Goal: Navigation & Orientation: Locate item on page

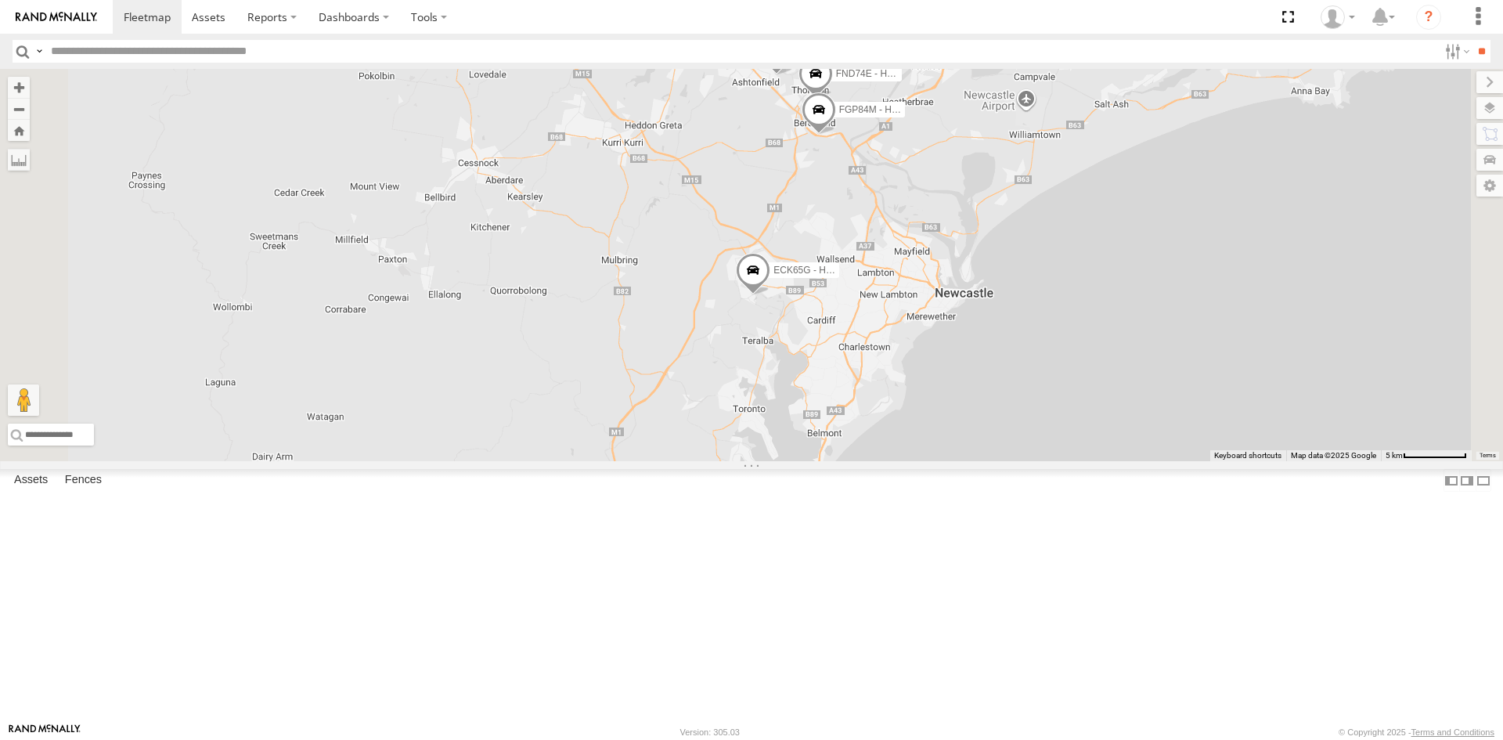
click at [0, 0] on div "DL59JJ - Hilux" at bounding box center [0, 0] width 0 height 0
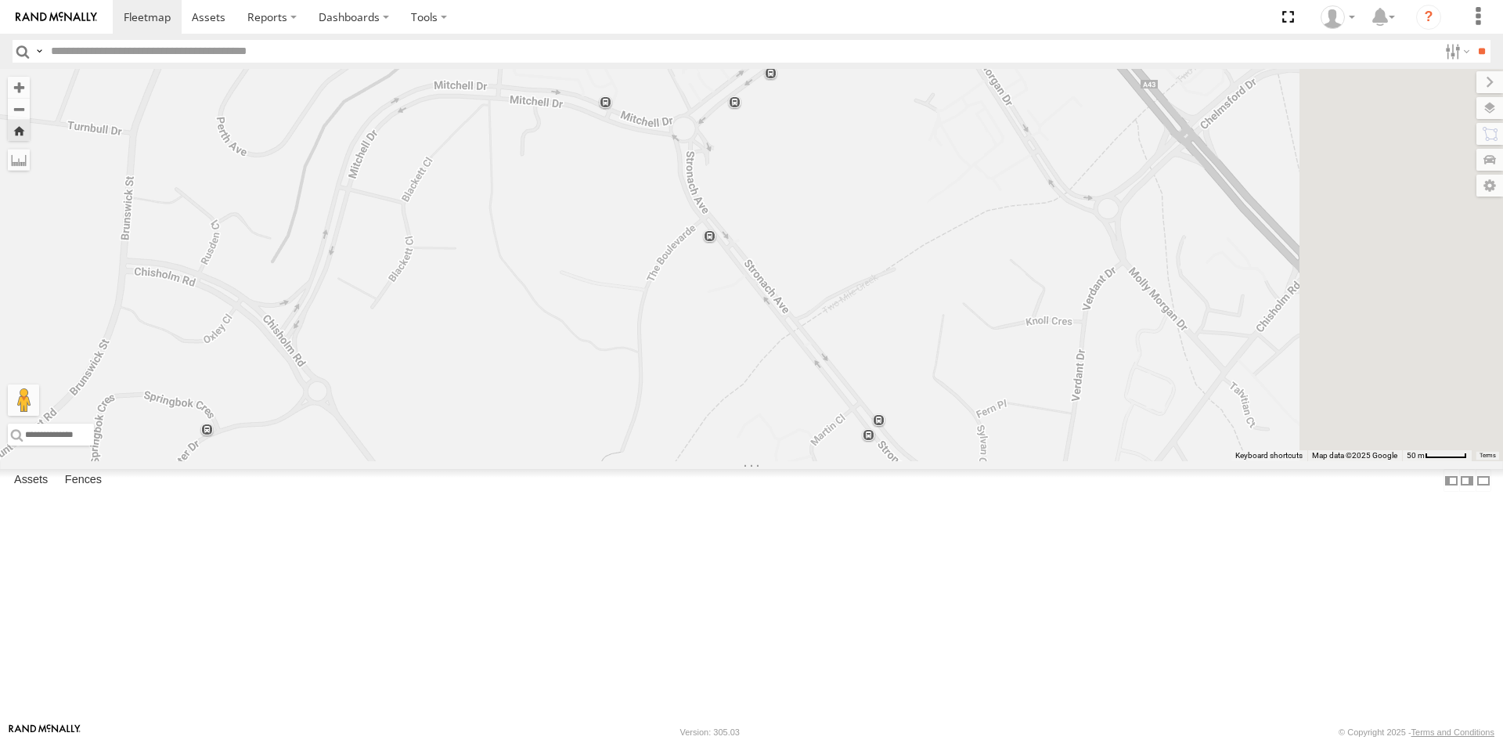
drag, startPoint x: 1054, startPoint y: 493, endPoint x: 912, endPoint y: 275, distance: 260.3
click at [912, 275] on div "DL59JJ - Hilux" at bounding box center [751, 265] width 1503 height 392
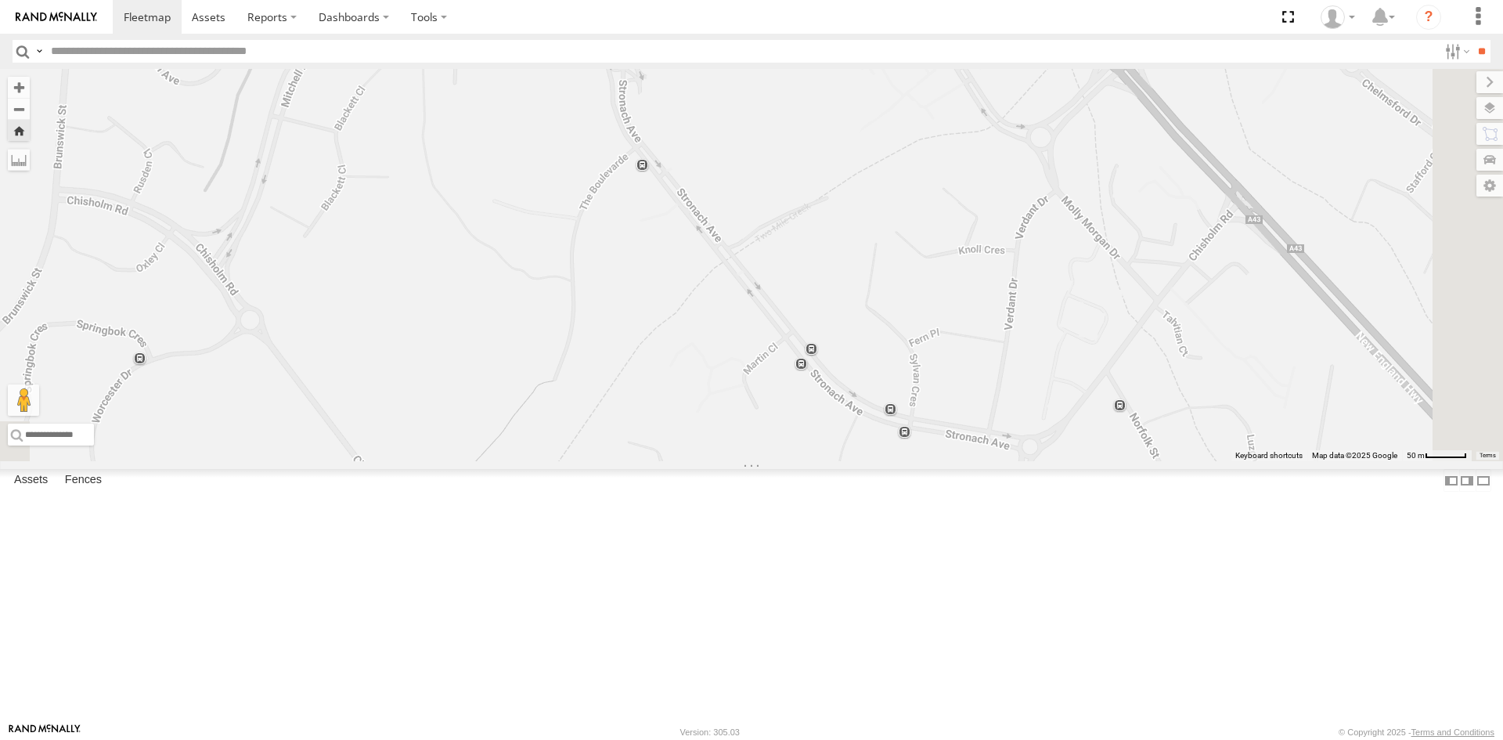
drag, startPoint x: 959, startPoint y: 387, endPoint x: 891, endPoint y: 315, distance: 99.7
click at [891, 315] on div "DL59JJ - Hilux" at bounding box center [751, 265] width 1503 height 392
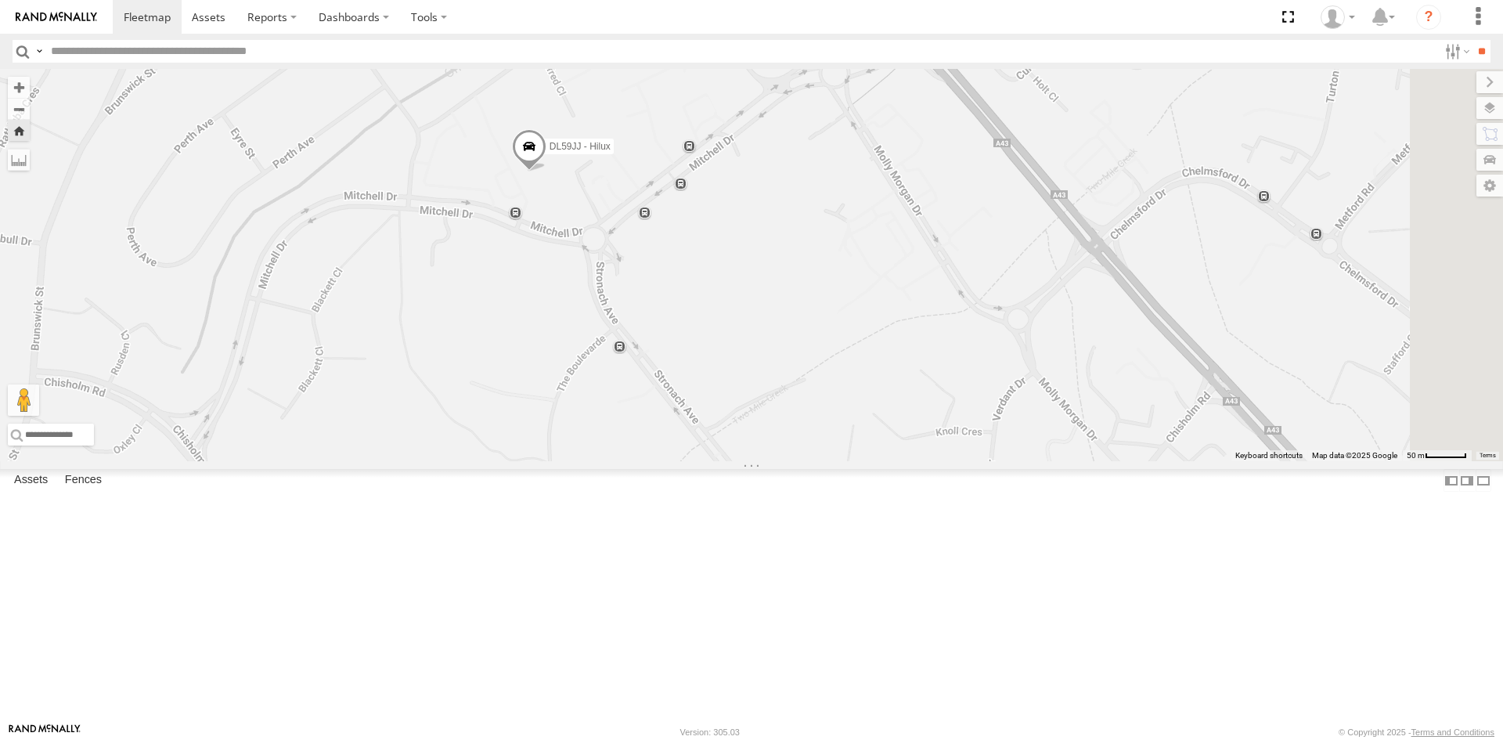
drag, startPoint x: 829, startPoint y: 266, endPoint x: 806, endPoint y: 449, distance: 184.6
click at [806, 449] on div "DL59JJ - Hilux" at bounding box center [751, 265] width 1503 height 392
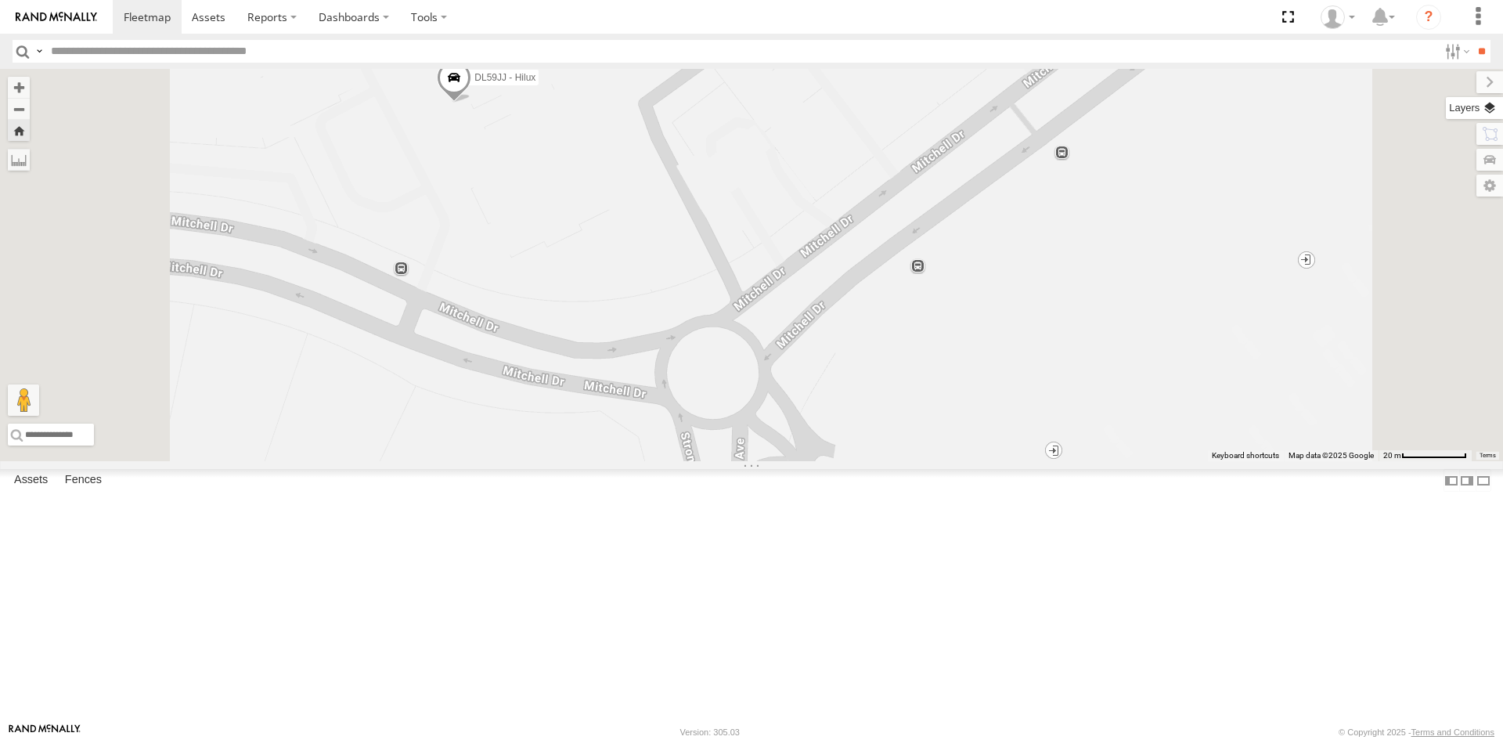
click at [1490, 117] on label at bounding box center [1474, 108] width 57 height 22
click at [0, 0] on span "Basemaps" at bounding box center [0, 0] width 0 height 0
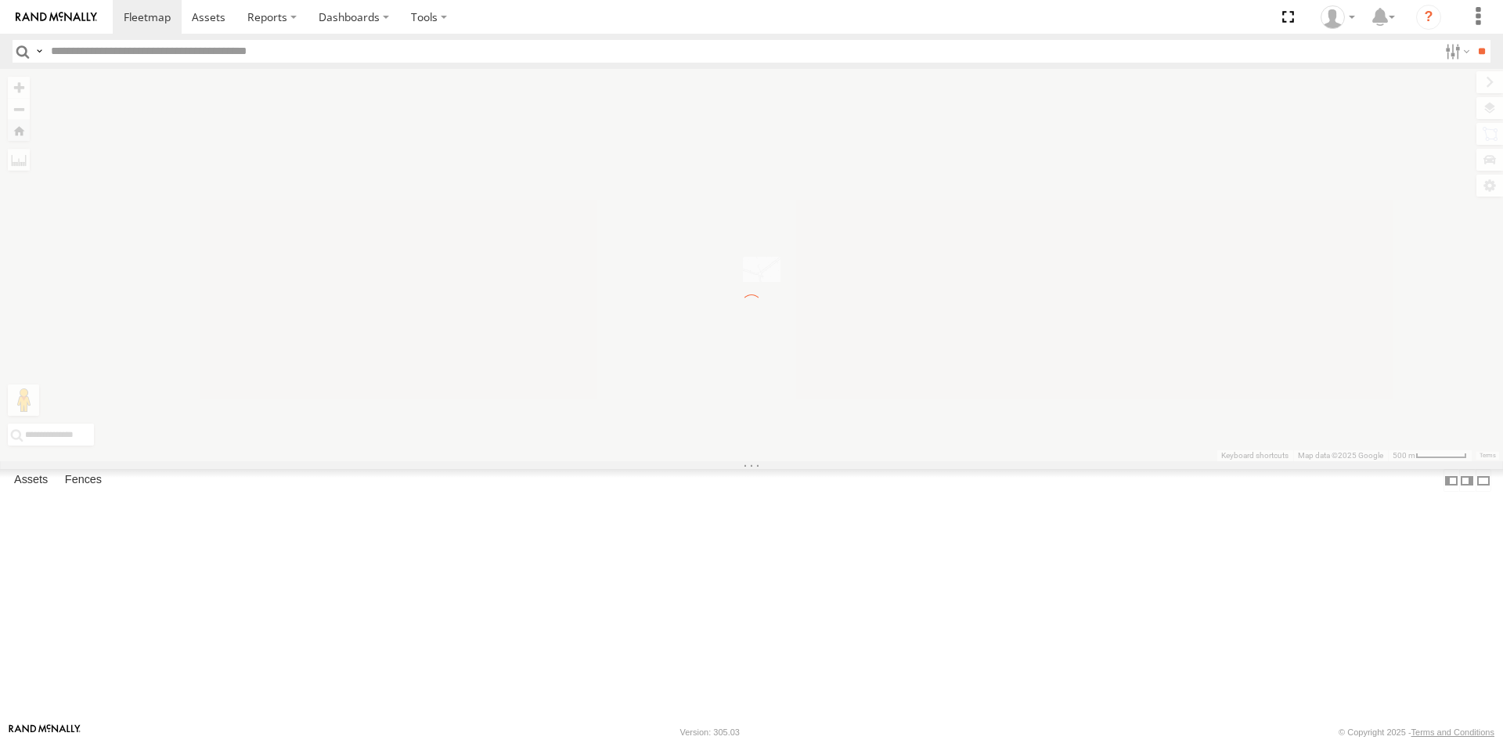
click at [0, 0] on span "Satellite" at bounding box center [0, 0] width 0 height 0
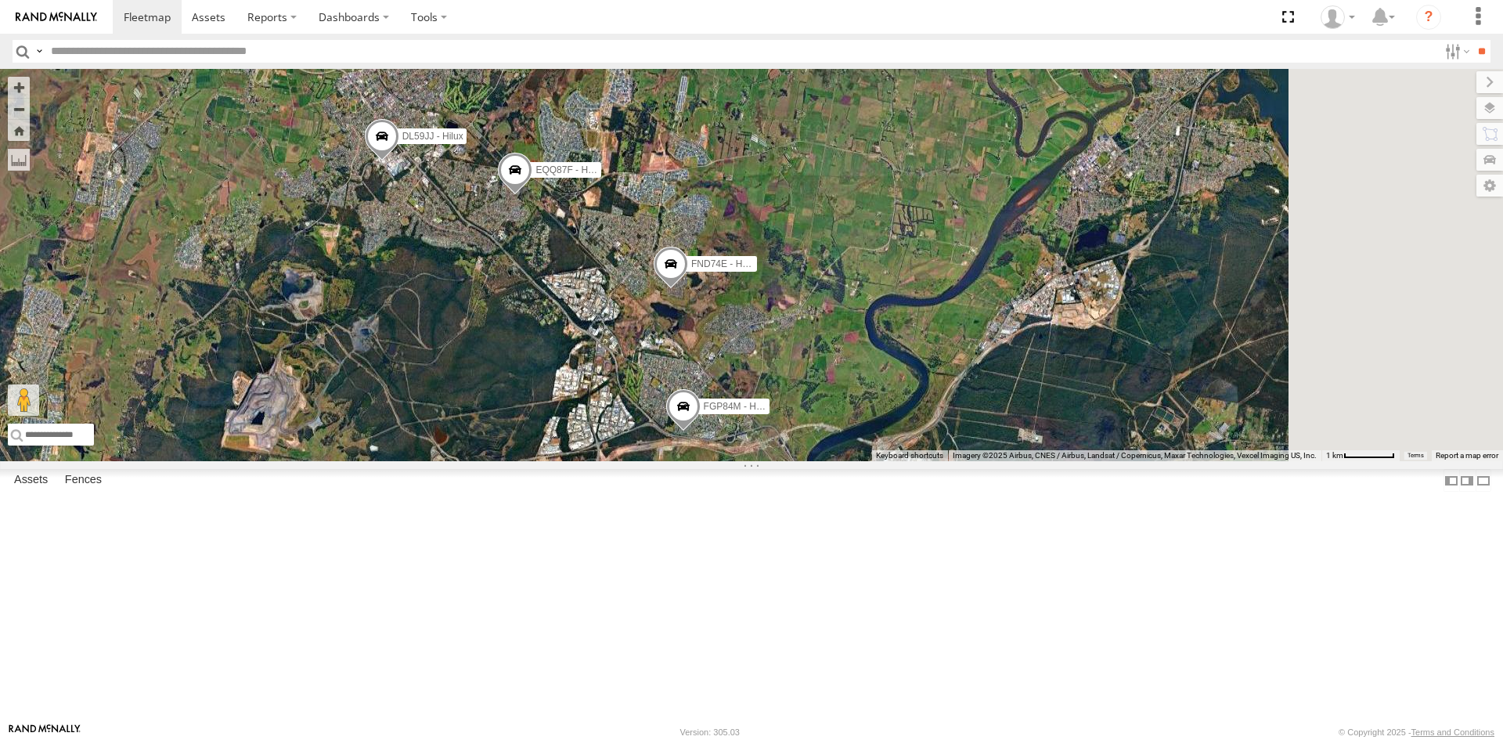
drag, startPoint x: 1018, startPoint y: 142, endPoint x: 760, endPoint y: 610, distance: 534.3
click at [760, 461] on div "FND74E - Hilux DL59JJ - Hilux EQQ87F - Hilux FGP84M - Hilux ECK65G - Hilux" at bounding box center [751, 265] width 1503 height 392
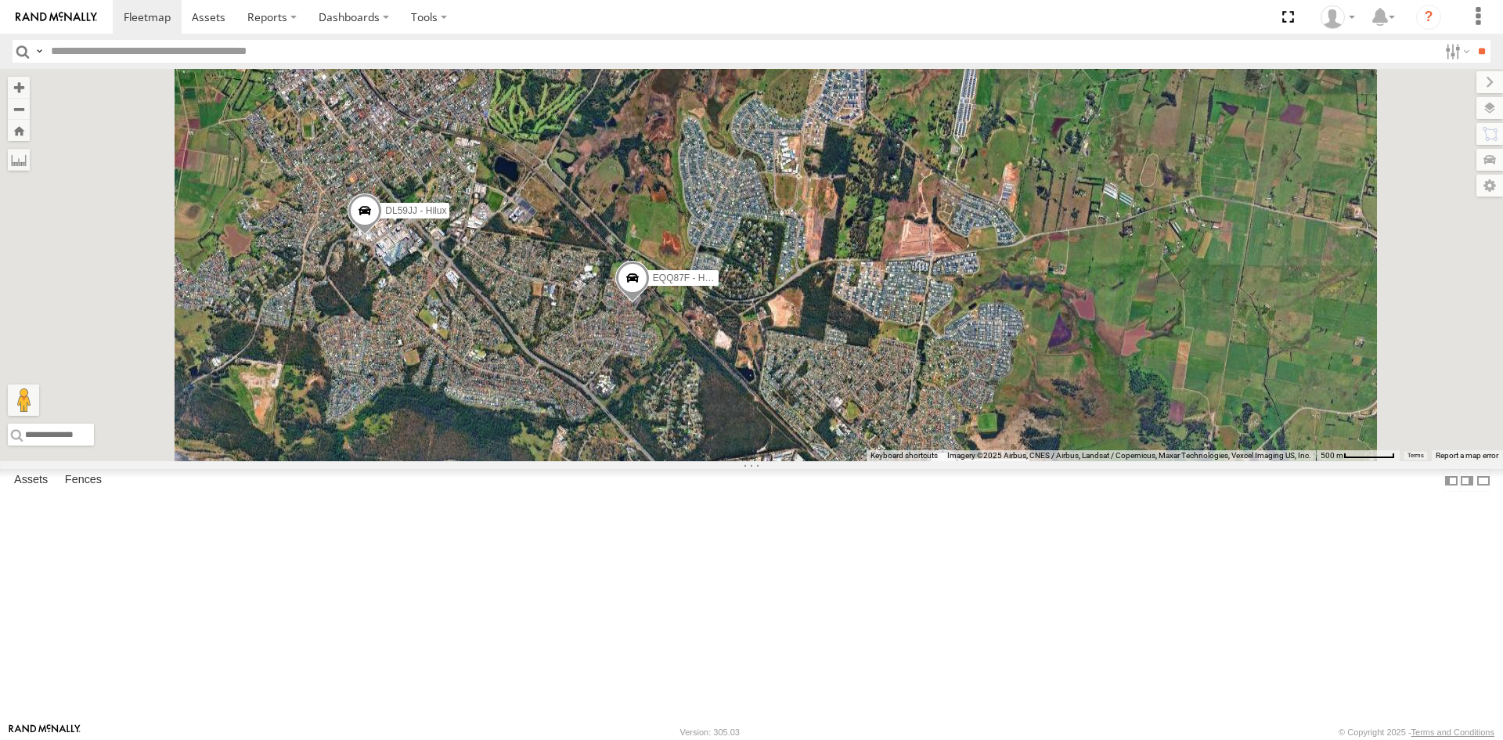
drag, startPoint x: 552, startPoint y: 212, endPoint x: 576, endPoint y: 418, distance: 207.3
click at [575, 419] on div "FND74E - Hilux DL59JJ - Hilux EQQ87F - Hilux FGP84M - Hilux ECK65G - Hilux" at bounding box center [751, 265] width 1503 height 392
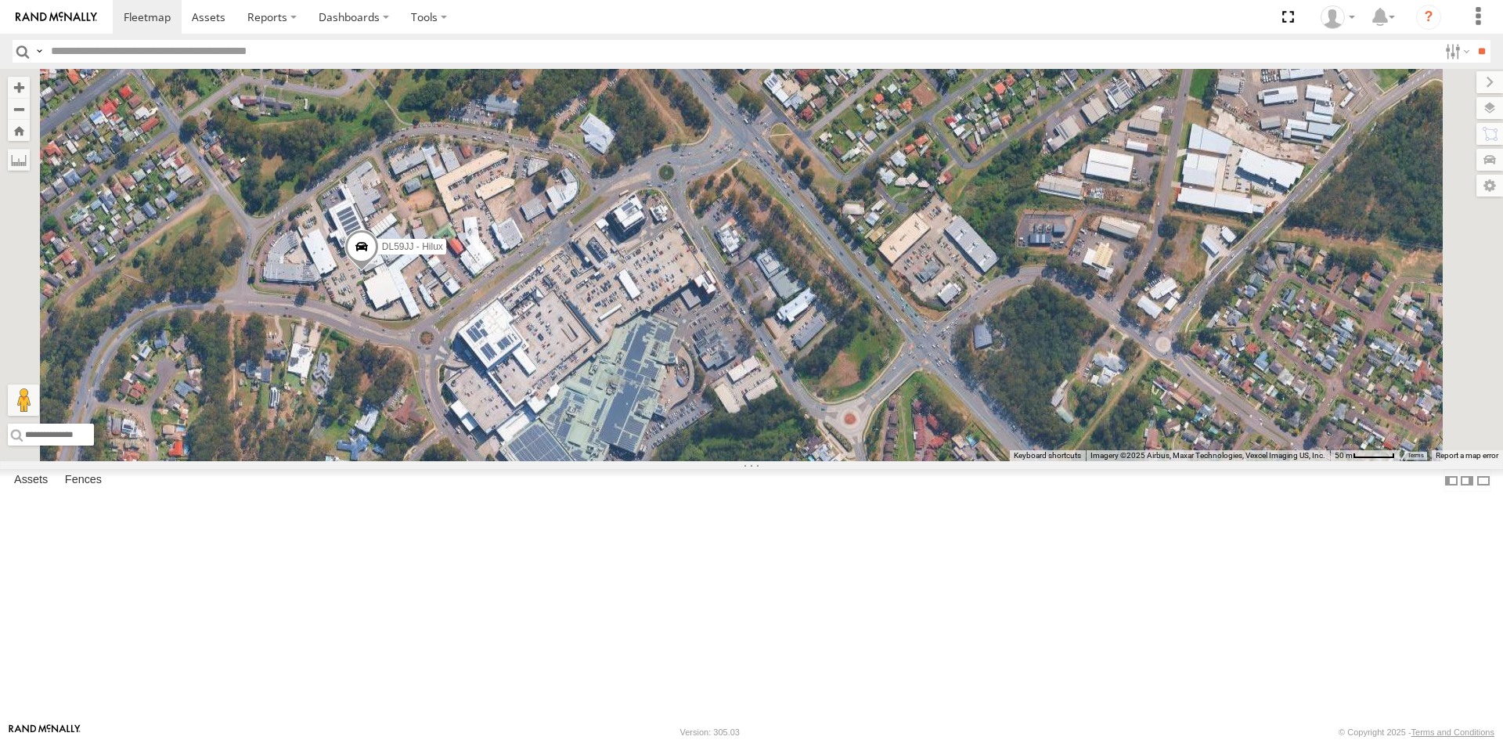
drag, startPoint x: 542, startPoint y: 277, endPoint x: 631, endPoint y: 447, distance: 191.5
click at [631, 447] on div "FND74E - Hilux DL59JJ - Hilux EQQ87F - Hilux FGP84M - Hilux ECK65G - Hilux" at bounding box center [751, 265] width 1503 height 392
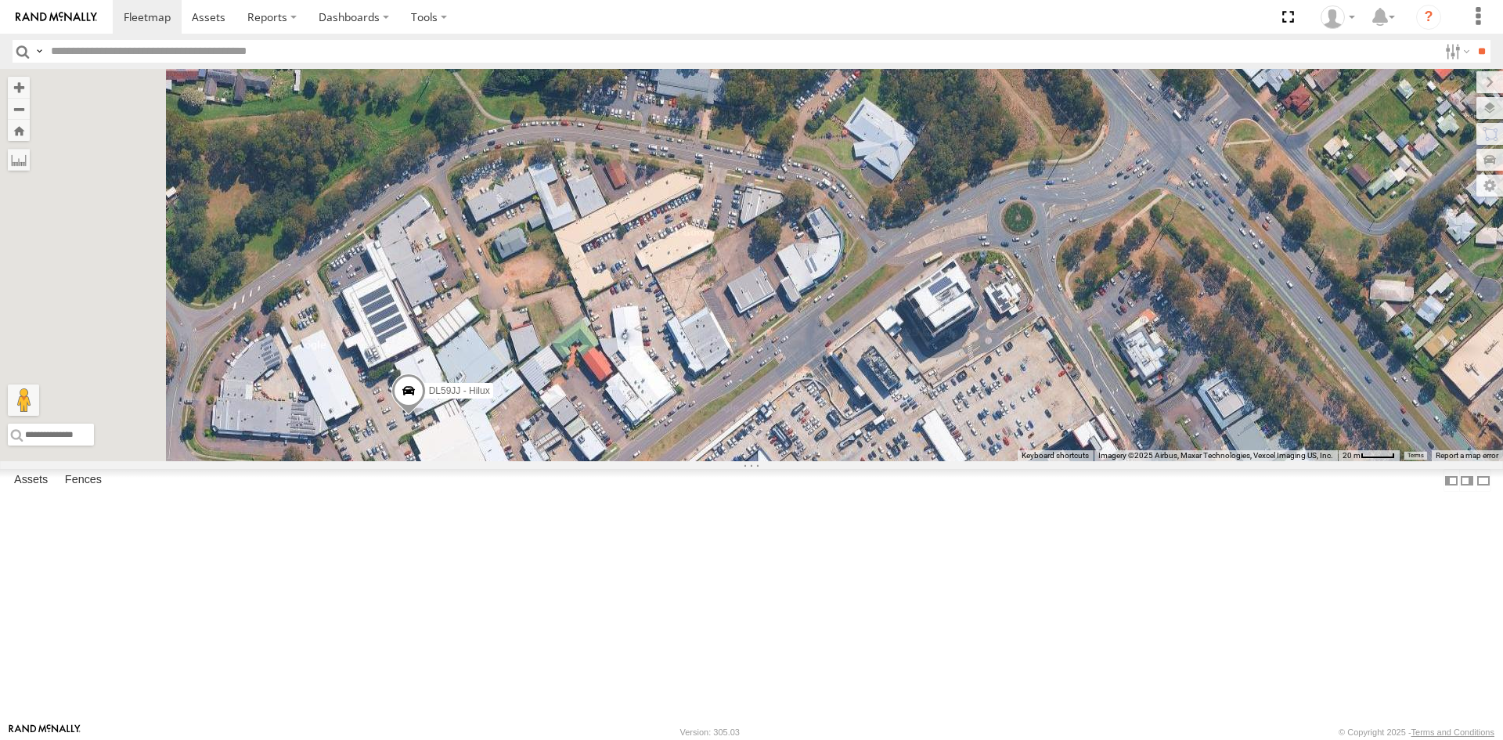
drag, startPoint x: 564, startPoint y: 387, endPoint x: 635, endPoint y: 521, distance: 150.9
click at [636, 461] on div "FND74E - Hilux DL59JJ - Hilux EQQ87F - Hilux FGP84M - Hilux ECK65G - Hilux" at bounding box center [751, 265] width 1503 height 392
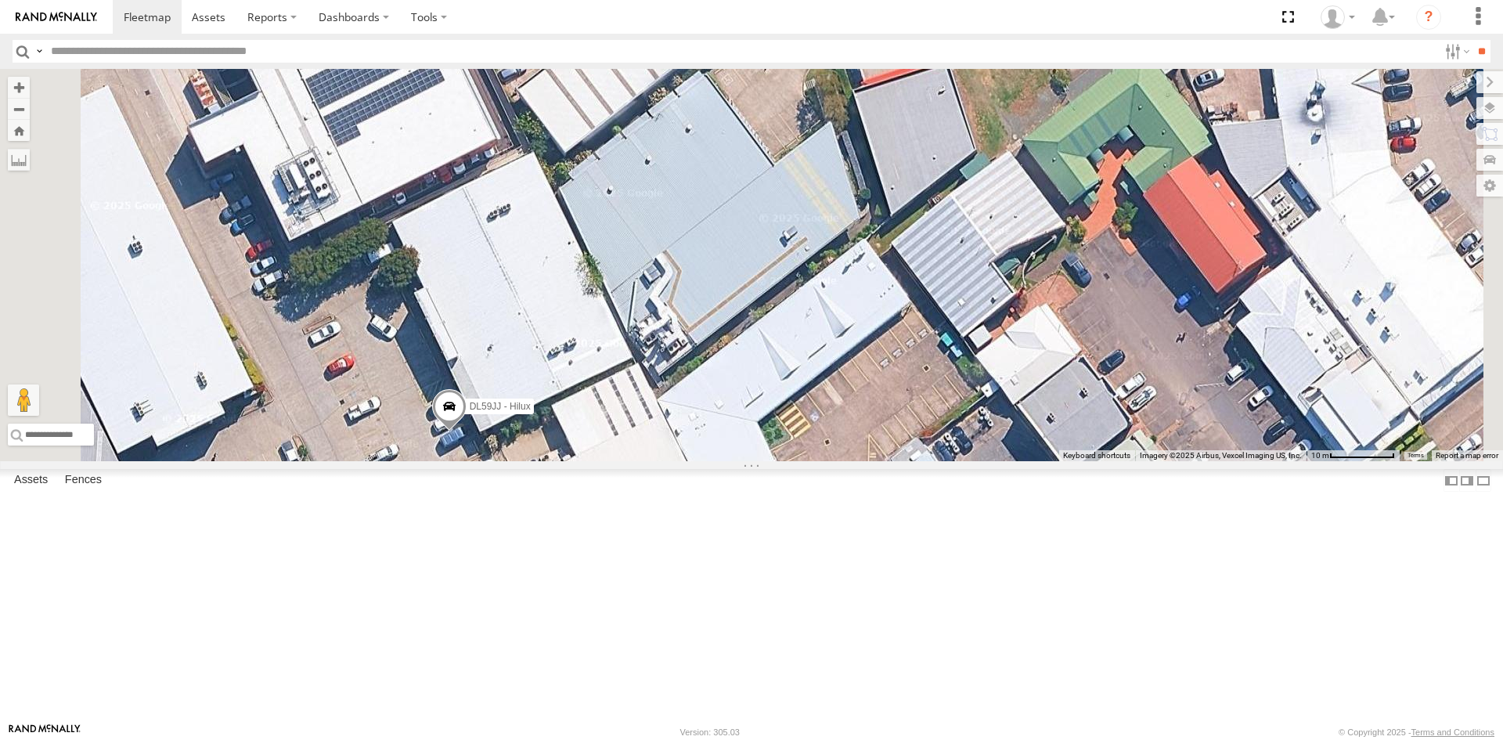
drag, startPoint x: 536, startPoint y: 524, endPoint x: 670, endPoint y: 402, distance: 181.2
click at [670, 402] on div "FND74E - Hilux DL59JJ - Hilux EQQ87F - Hilux FGP84M - Hilux ECK65G - Hilux" at bounding box center [751, 265] width 1503 height 392
click at [699, 461] on div "FND74E - Hilux DL59JJ - Hilux EQQ87F - Hilux FGP84M - Hilux ECK65G - Hilux" at bounding box center [751, 265] width 1503 height 392
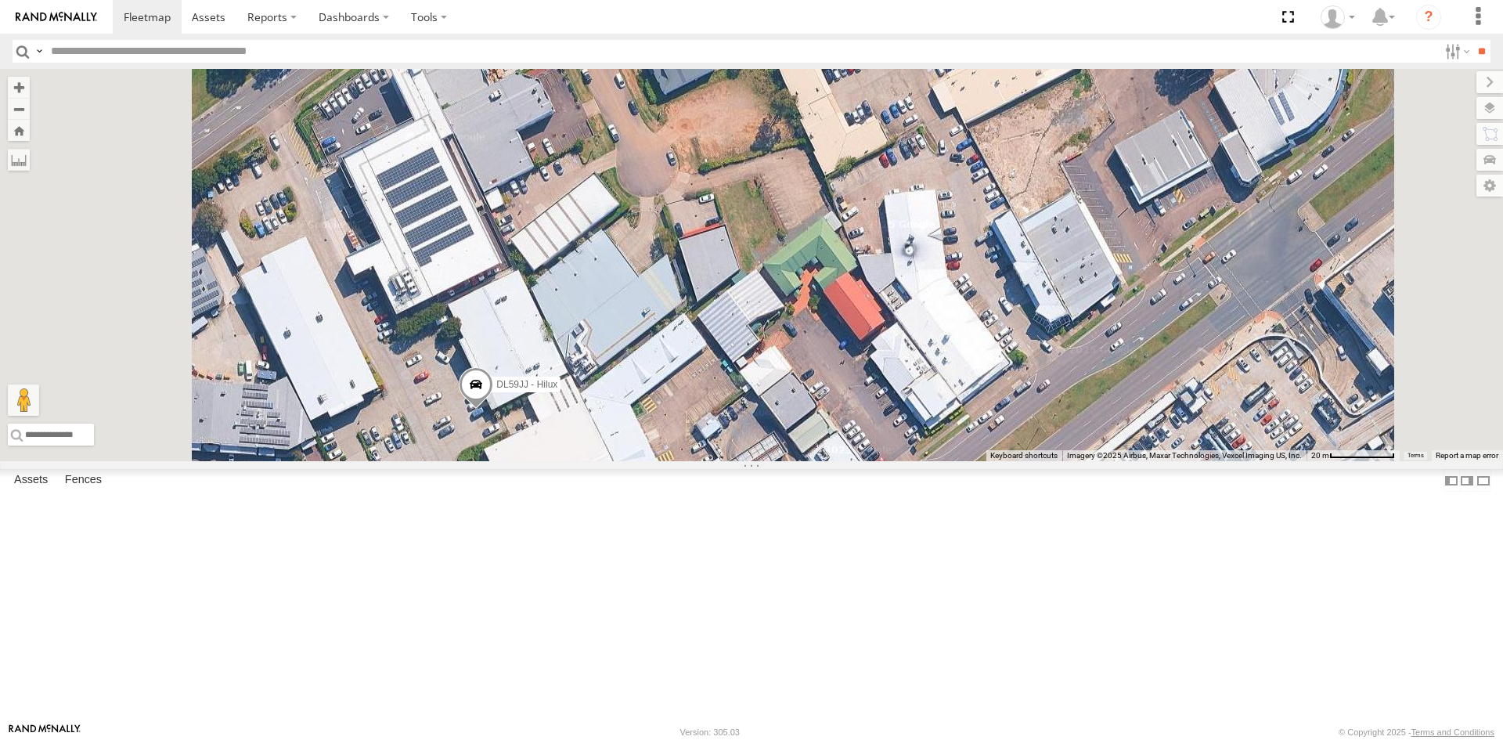
click at [493, 409] on span at bounding box center [476, 388] width 34 height 42
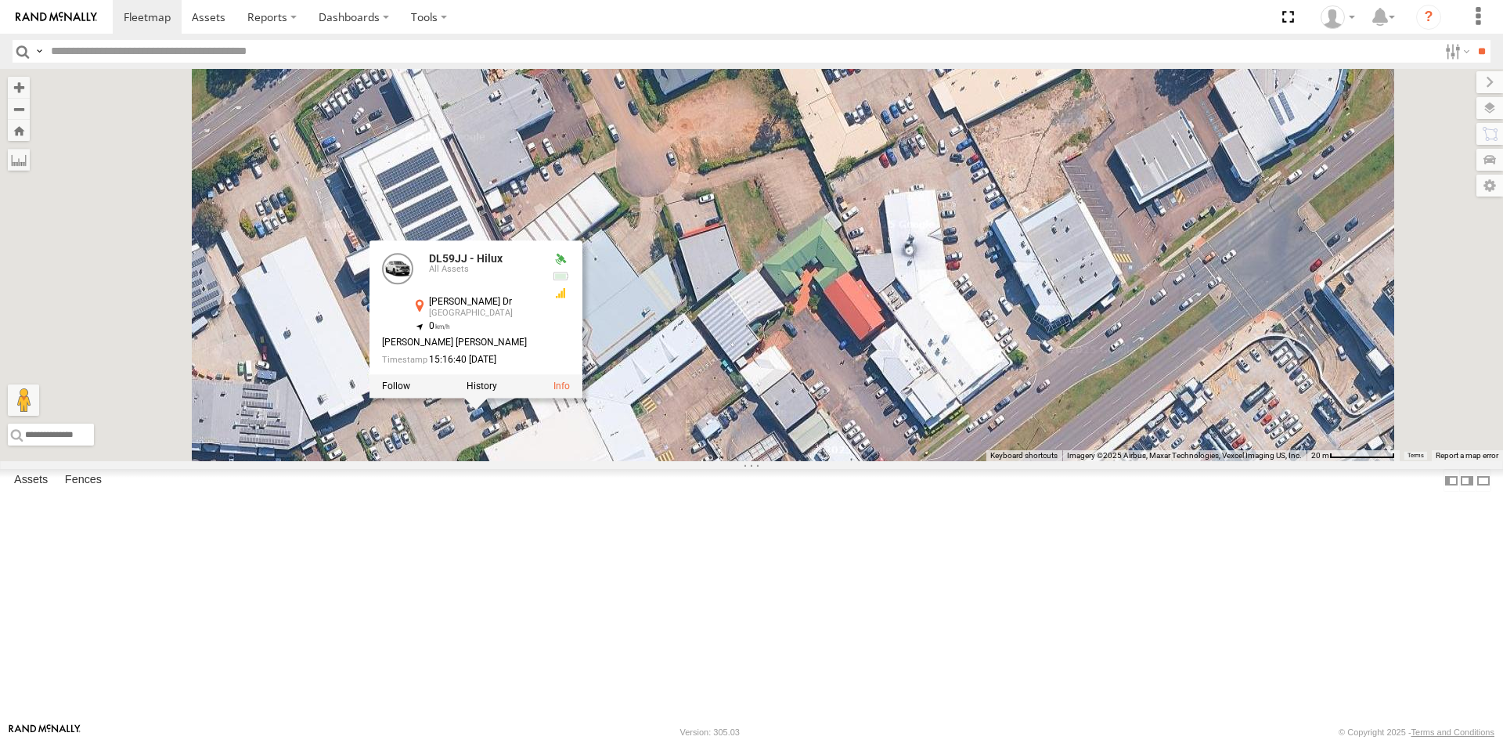
click at [834, 327] on div "FND74E - Hilux DL59JJ - Hilux EQQ87F - Hilux FGP84M - Hilux ECK65G - Hilux DL59…" at bounding box center [751, 265] width 1503 height 392
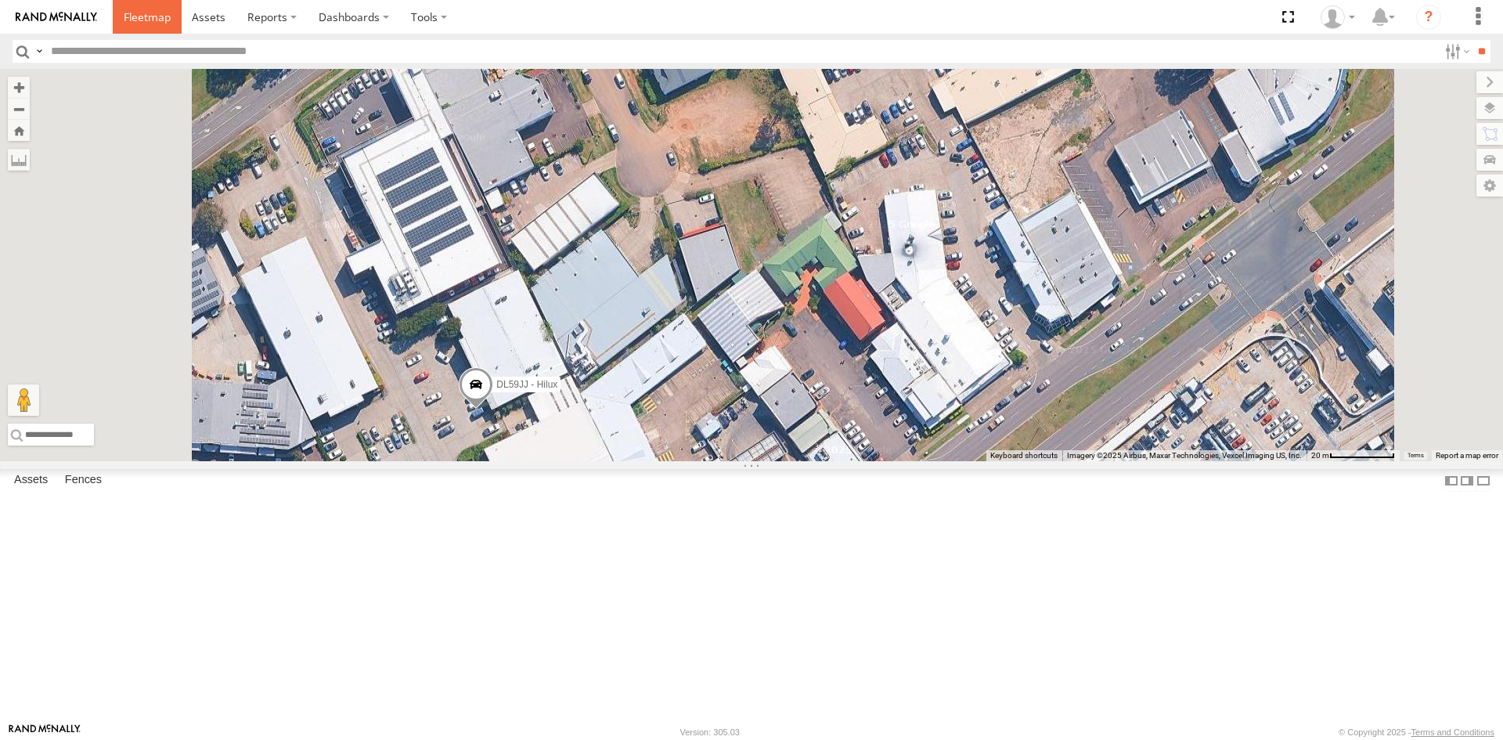
click at [144, 24] on span at bounding box center [147, 16] width 47 height 15
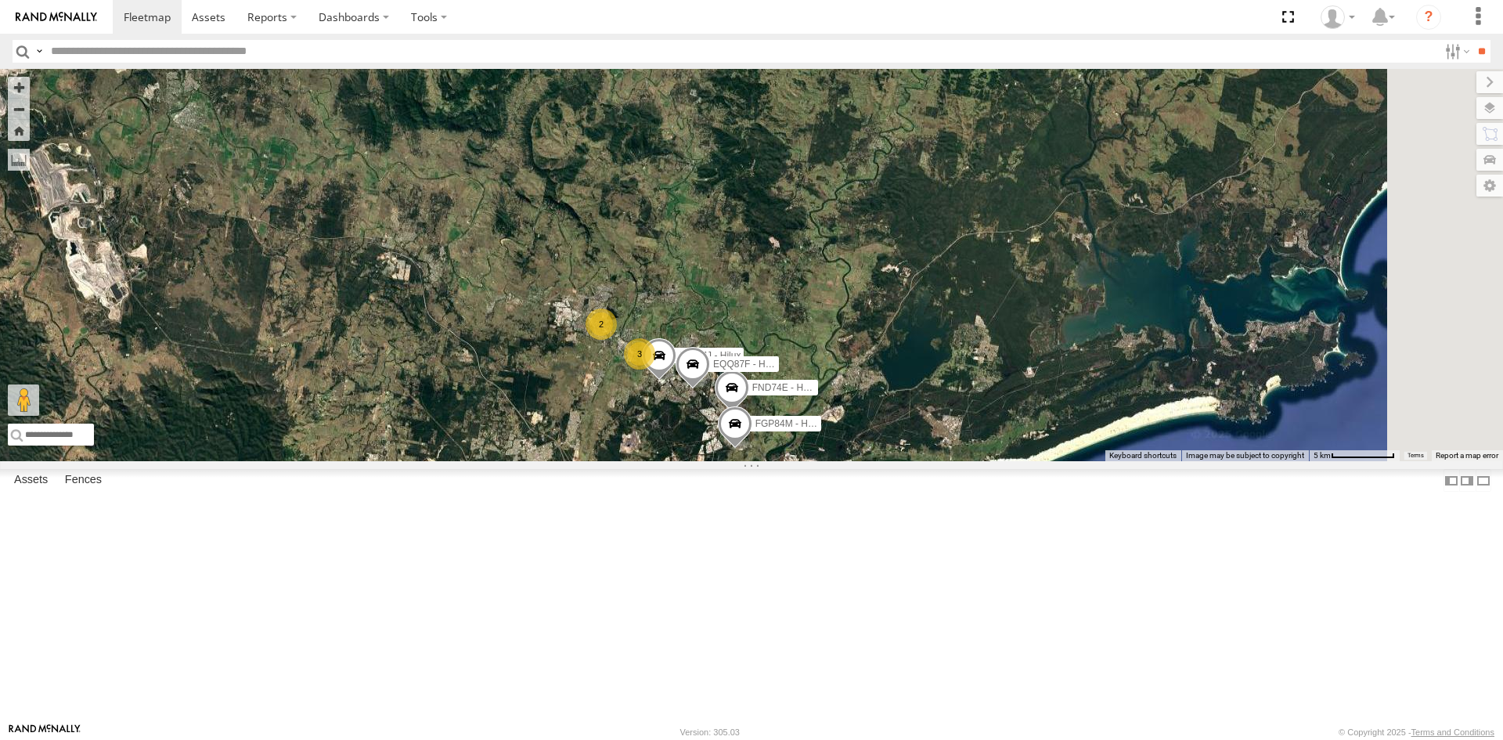
drag, startPoint x: 947, startPoint y: 284, endPoint x: 863, endPoint y: 600, distance: 326.4
click at [863, 461] on div "3 FND74E - Hilux FGP84M - Hilux DL59JJ - Hilux 2 ECK65G - Hilux 2 EQQ87F - Hilux" at bounding box center [751, 265] width 1503 height 392
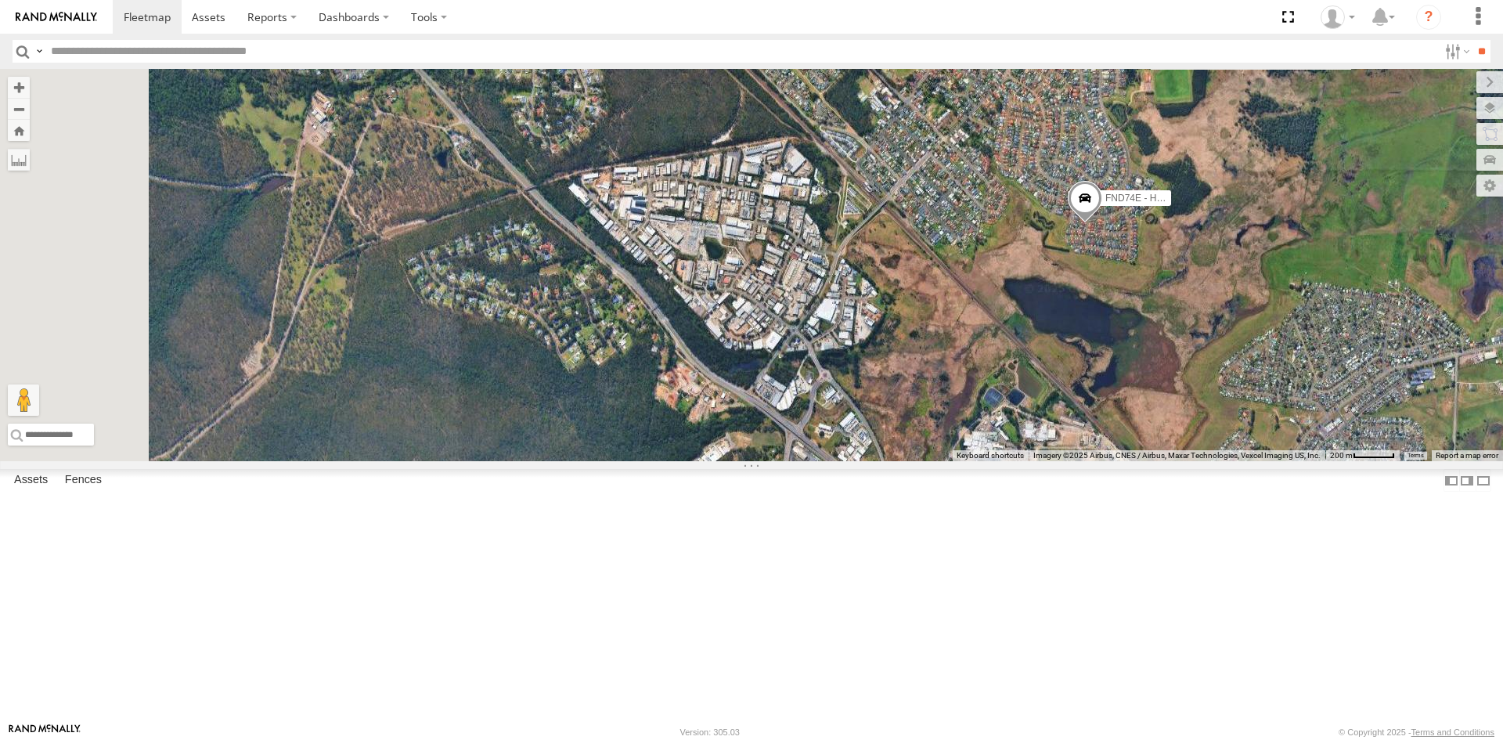
drag, startPoint x: 792, startPoint y: 265, endPoint x: 920, endPoint y: 560, distance: 322.2
click at [920, 461] on div "FND74E - Hilux FGP84M - Hilux DL59JJ - Hilux ECK65G - Hilux EQQ87F - Hilux" at bounding box center [751, 265] width 1503 height 392
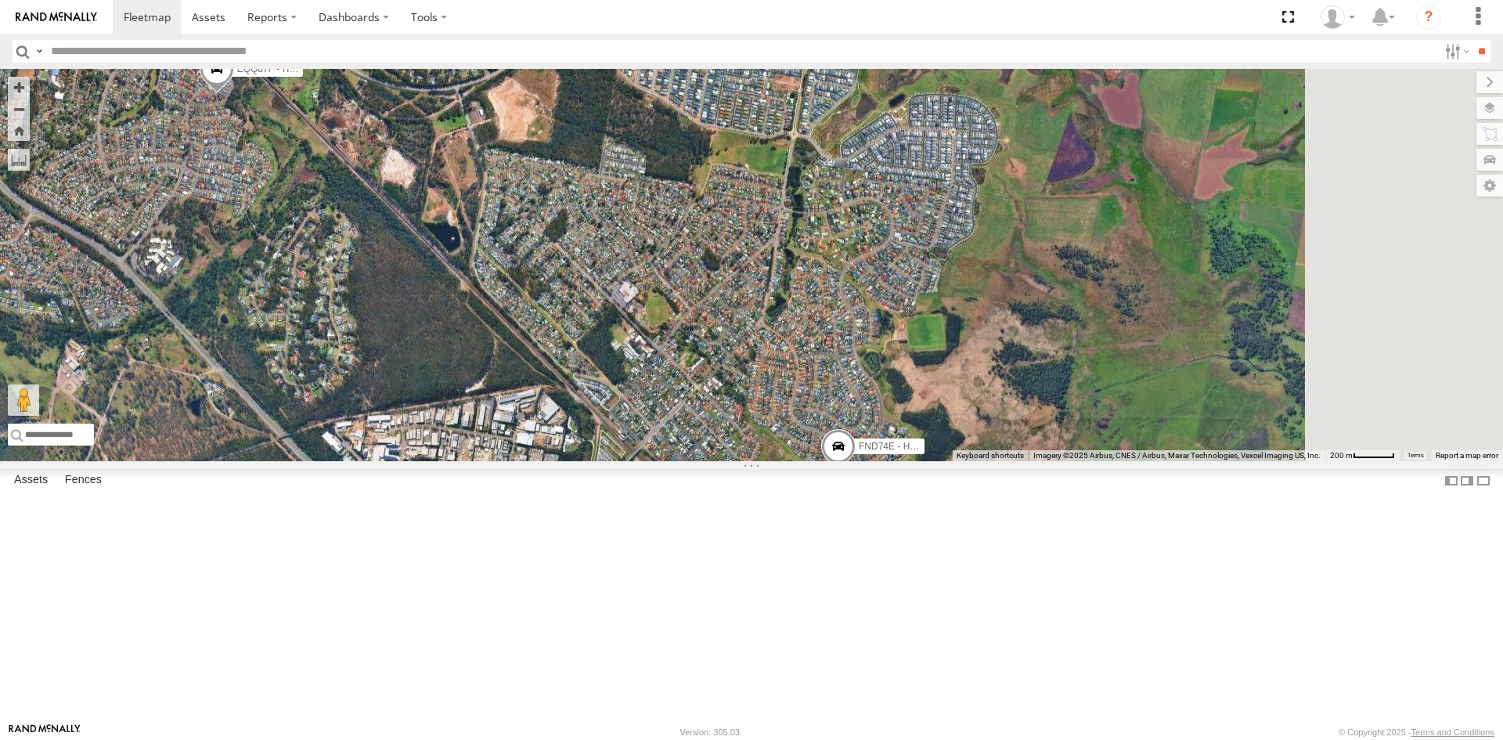
drag, startPoint x: 1263, startPoint y: 340, endPoint x: 1015, endPoint y: 589, distance: 351.5
click at [1015, 461] on div "FND74E - Hilux FGP84M - Hilux DL59JJ - Hilux ECK65G - Hilux EQQ87F - Hilux" at bounding box center [751, 265] width 1503 height 392
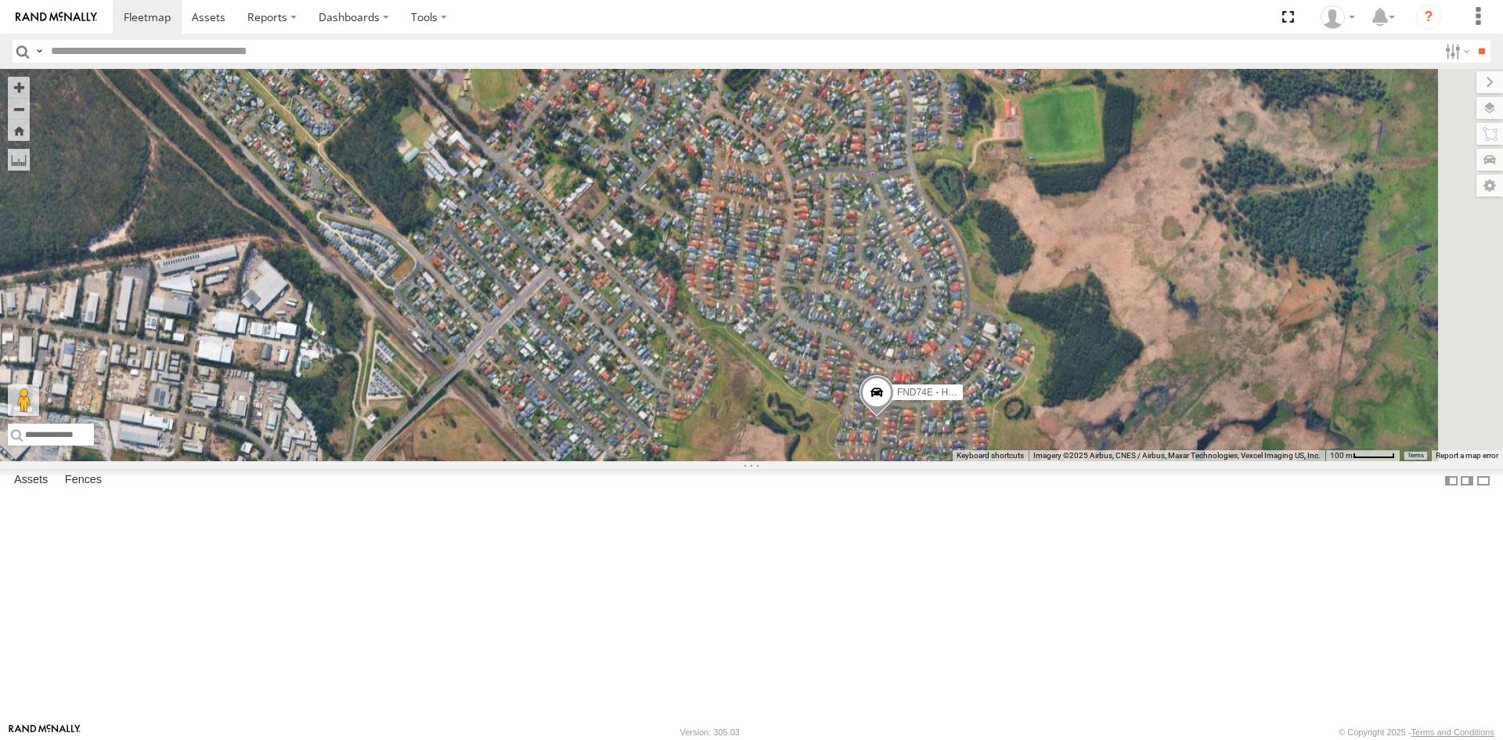
drag, startPoint x: 1106, startPoint y: 561, endPoint x: 1080, endPoint y: 456, distance: 108.0
click at [1080, 456] on div "FND74E - Hilux FGP84M - Hilux DL59JJ - Hilux ECK65G - Hilux EQQ87F - Hilux" at bounding box center [751, 265] width 1503 height 392
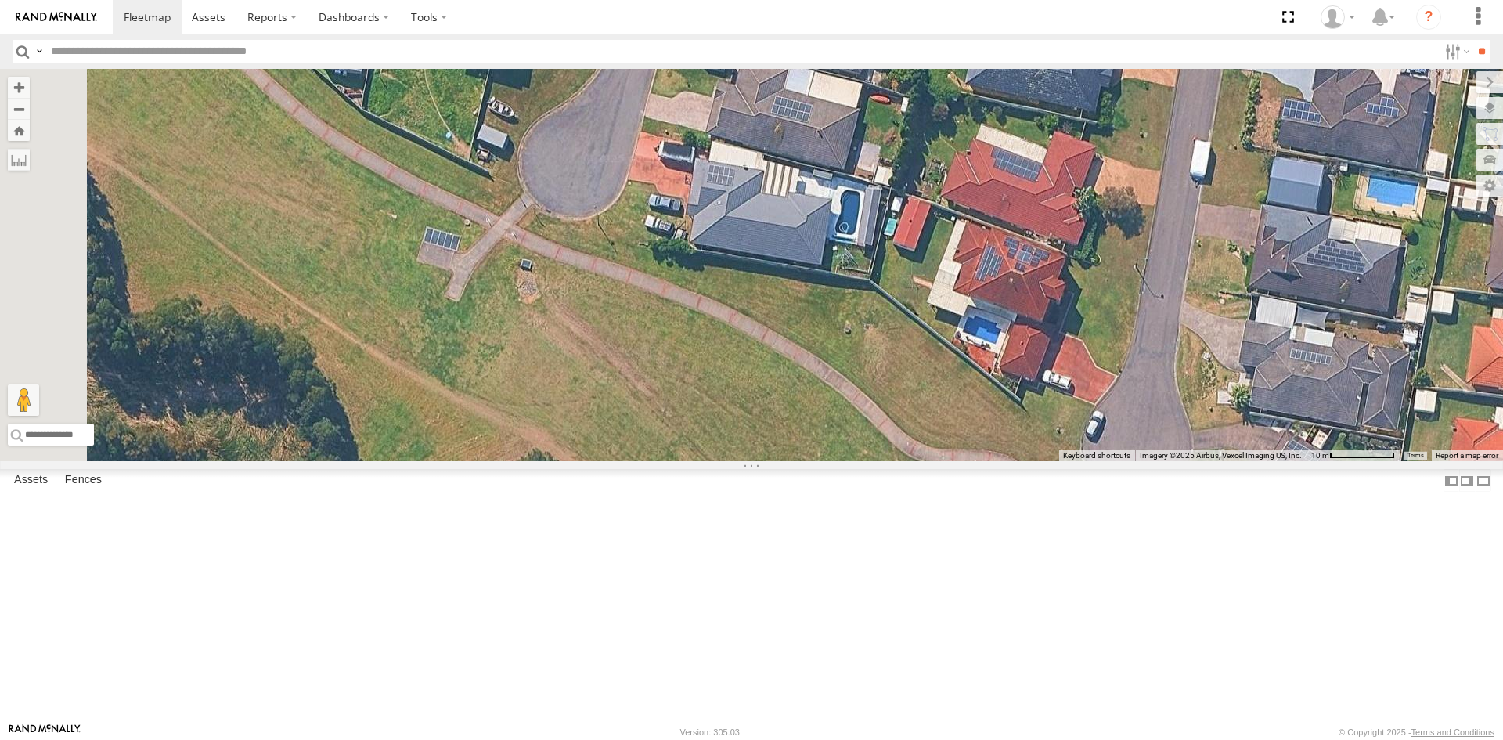
drag, startPoint x: 528, startPoint y: 485, endPoint x: 1172, endPoint y: 618, distance: 657.7
click at [1172, 461] on div "FND74E - Hilux FGP84M - Hilux DL59JJ - Hilux ECK65G - Hilux EQQ87F - Hilux" at bounding box center [751, 265] width 1503 height 392
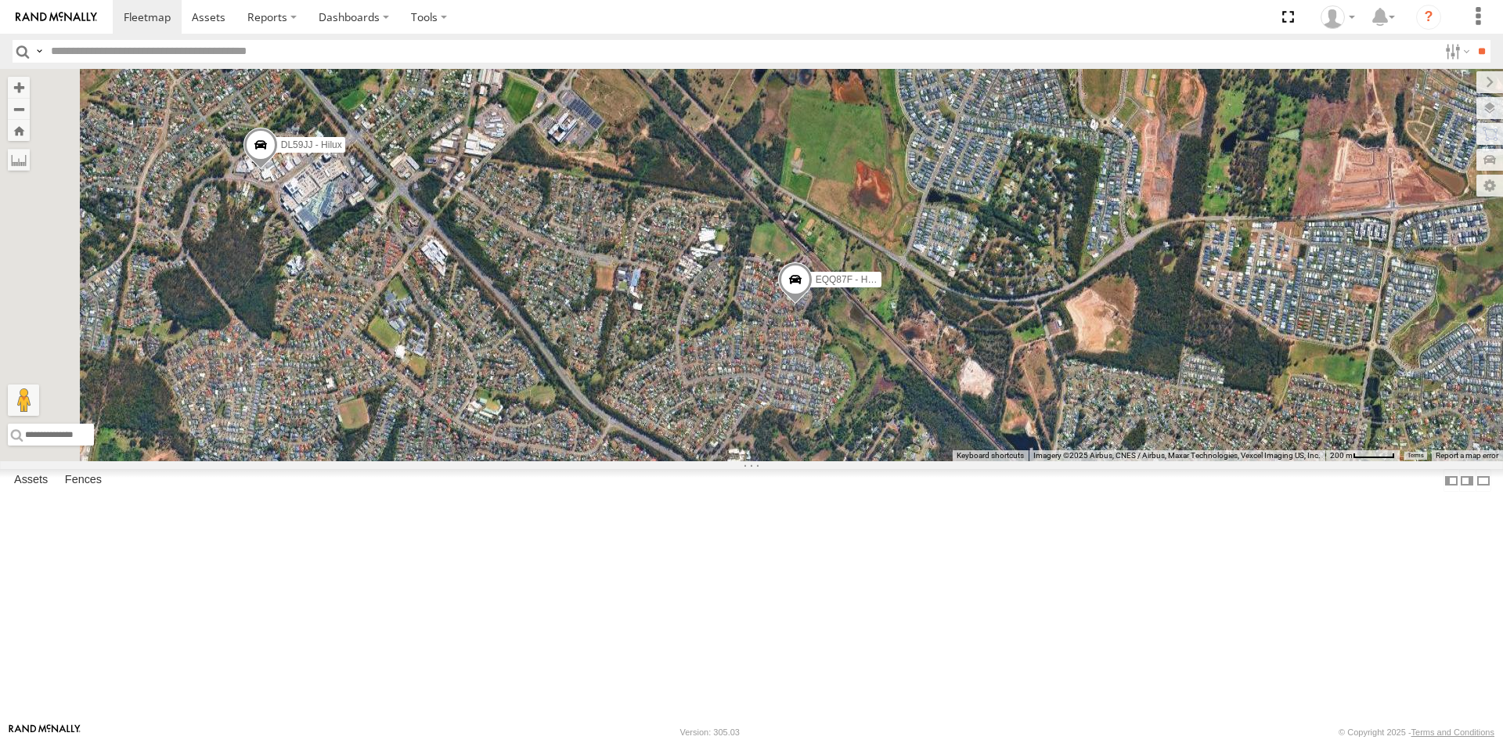
drag, startPoint x: 924, startPoint y: 447, endPoint x: 1221, endPoint y: 532, distance: 309.2
click at [1221, 461] on div "FND74E - Hilux FGP84M - Hilux DL59JJ - Hilux ECK65G - Hilux EQQ87F - Hilux" at bounding box center [751, 265] width 1503 height 392
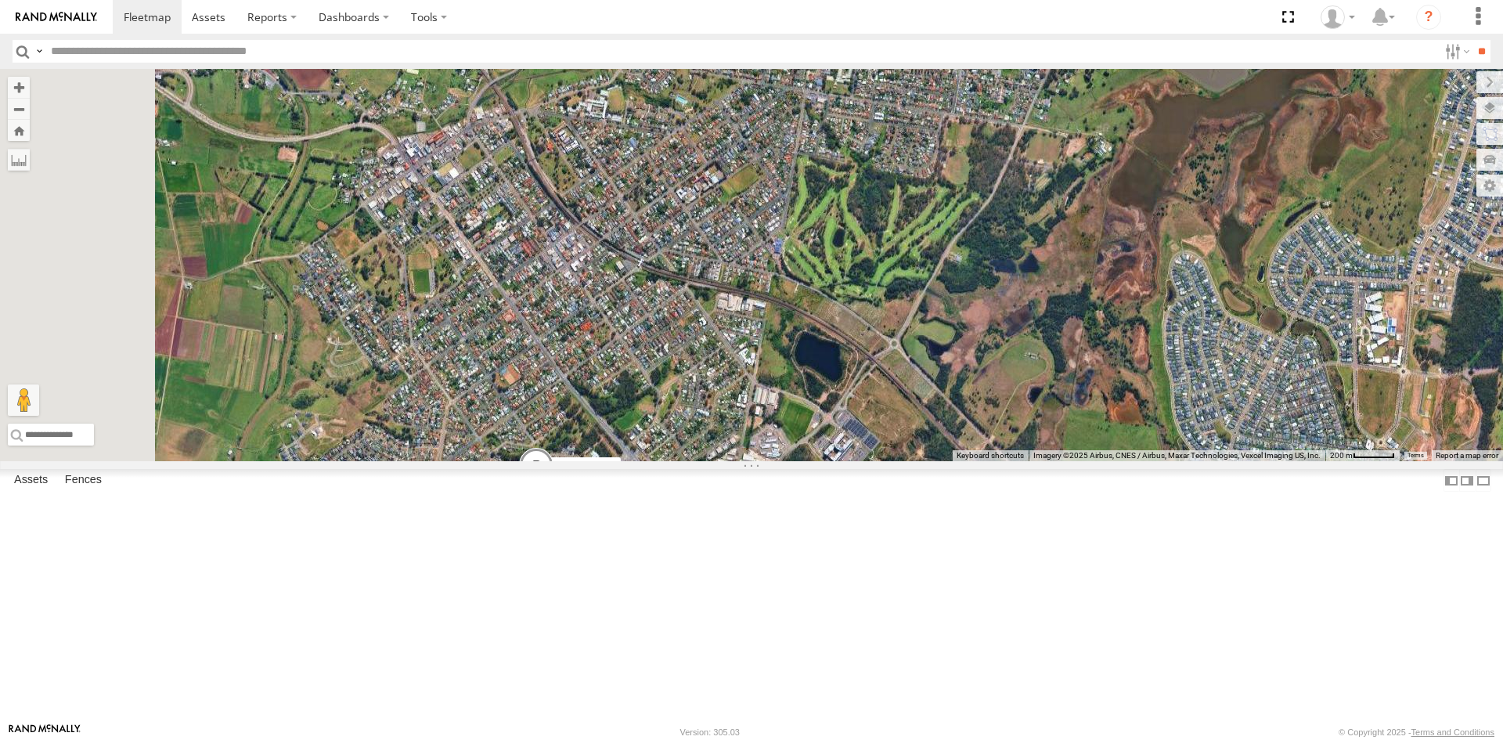
drag, startPoint x: 665, startPoint y: 307, endPoint x: 940, endPoint y: 629, distance: 423.6
click at [940, 461] on div "FND74E - Hilux FGP84M - Hilux DL59JJ - Hilux ECK65G - Hilux EQQ87F - Hilux" at bounding box center [751, 265] width 1503 height 392
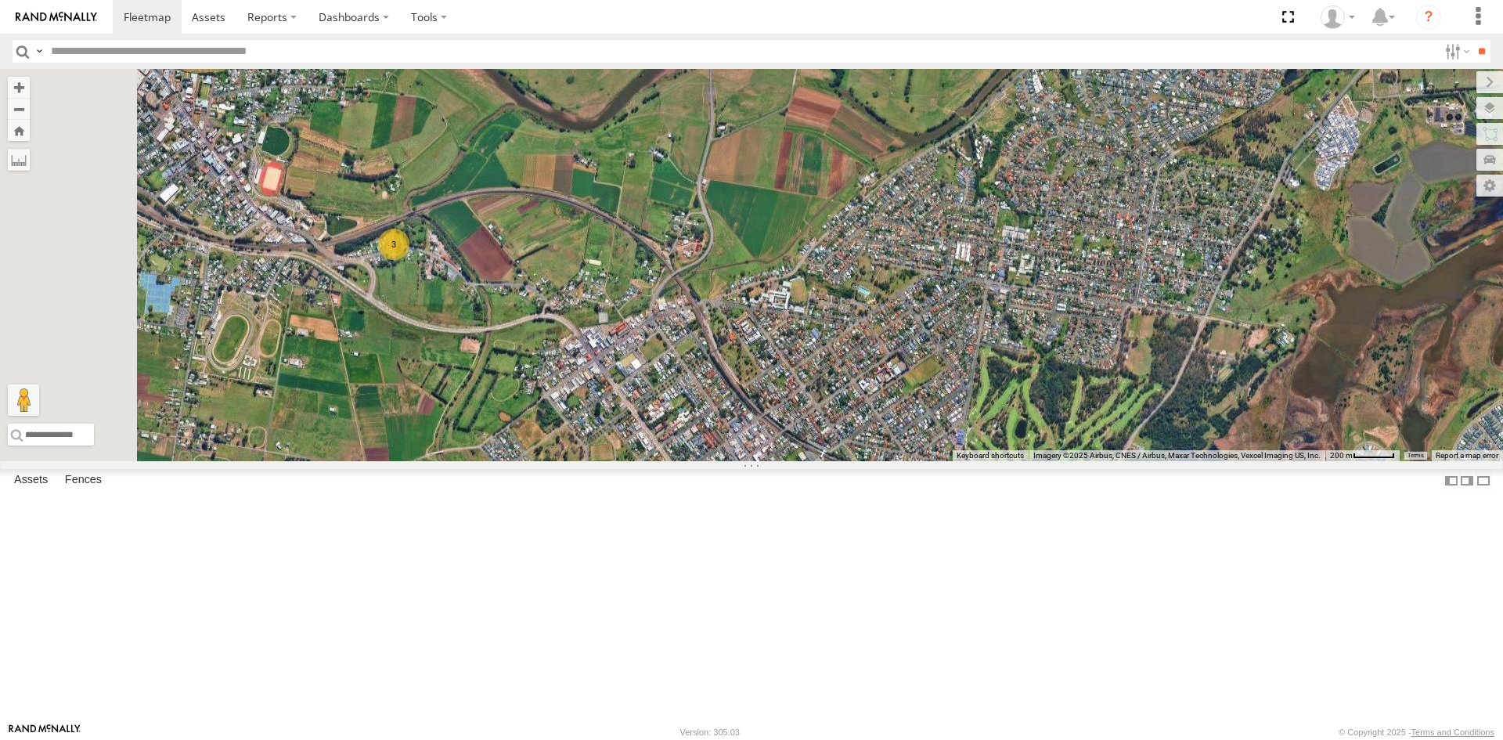
drag, startPoint x: 705, startPoint y: 410, endPoint x: 883, endPoint y: 588, distance: 251.8
click at [883, 461] on div "FND74E - Hilux FGP84M - Hilux DL59JJ - Hilux ECK65G - Hilux EQQ87F - Hilux 3" at bounding box center [751, 265] width 1503 height 392
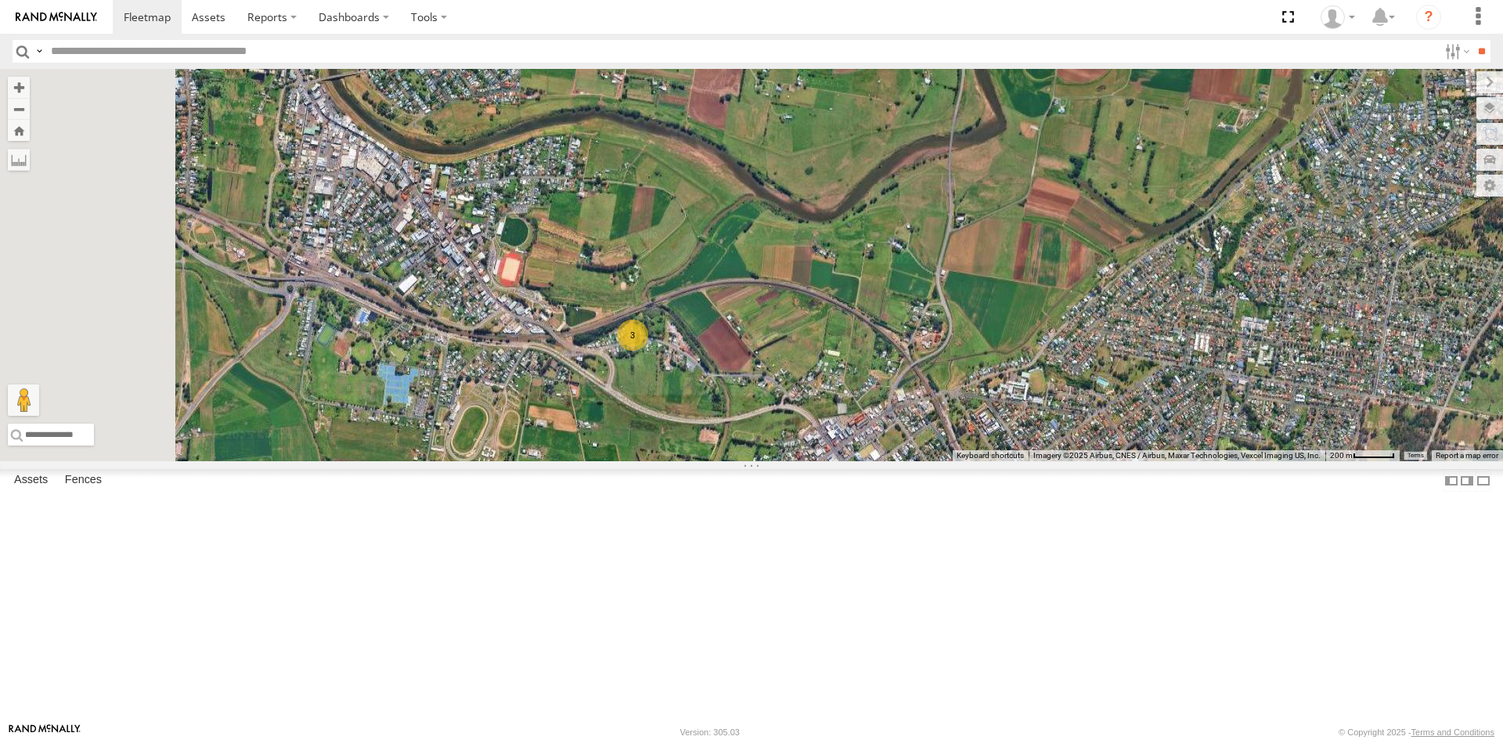
drag, startPoint x: 456, startPoint y: 388, endPoint x: 686, endPoint y: 470, distance: 243.6
click at [686, 461] on div "FND74E - Hilux FGP84M - Hilux DL59JJ - Hilux ECK65G - Hilux EQQ87F - Hilux 3" at bounding box center [751, 265] width 1503 height 392
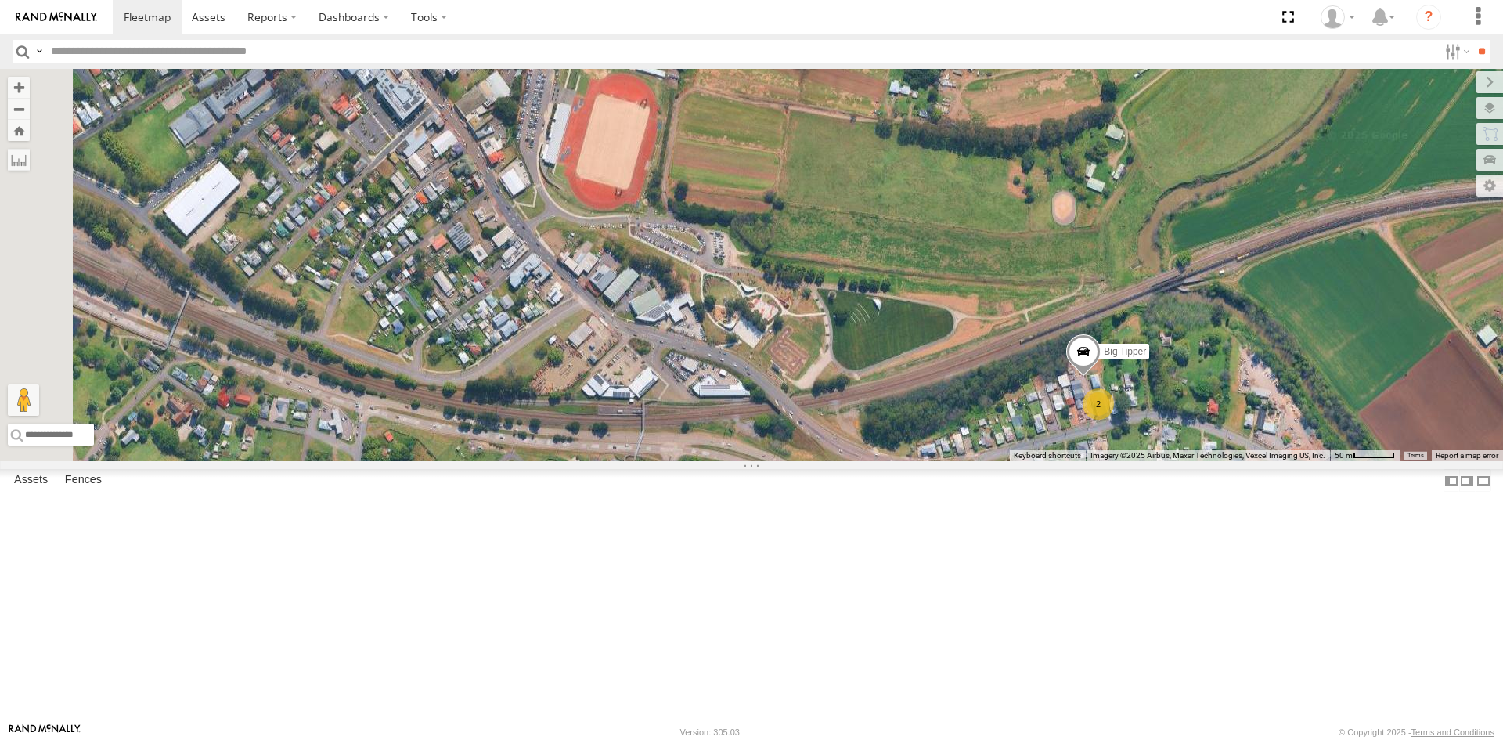
drag, startPoint x: 1032, startPoint y: 488, endPoint x: 1388, endPoint y: 545, distance: 360.7
click at [1388, 461] on div "FND74E - Hilux FGP84M - Hilux DL59JJ - Hilux ECK65G - Hilux EQQ87F - Hilux 2 Bi…" at bounding box center [751, 265] width 1503 height 392
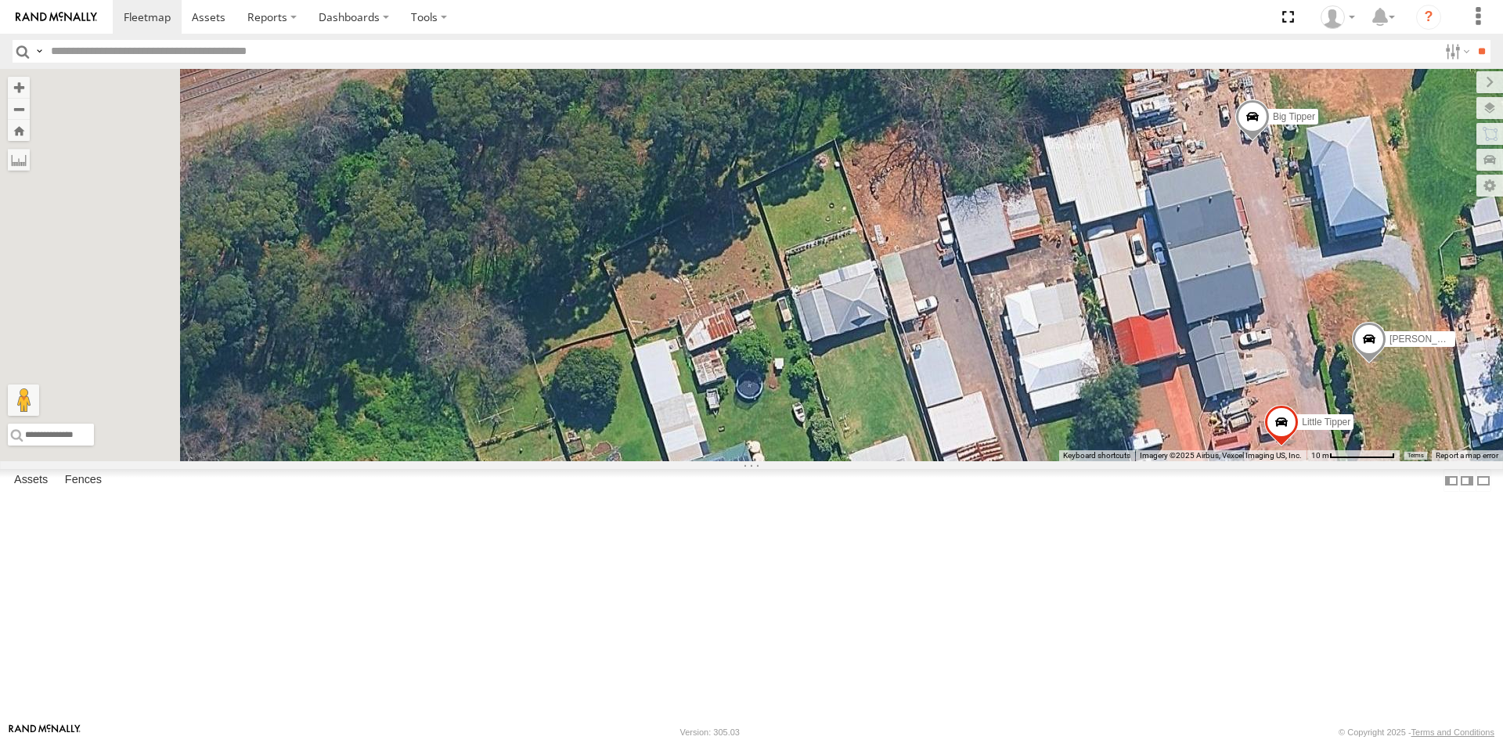
drag, startPoint x: 684, startPoint y: 441, endPoint x: 1411, endPoint y: 492, distance: 728.2
click at [1411, 461] on div "FND74E - Hilux FGP84M - Hilux DL59JJ - Hilux ECK65G - Hilux EQQ87F - Hilux Big …" at bounding box center [751, 265] width 1503 height 392
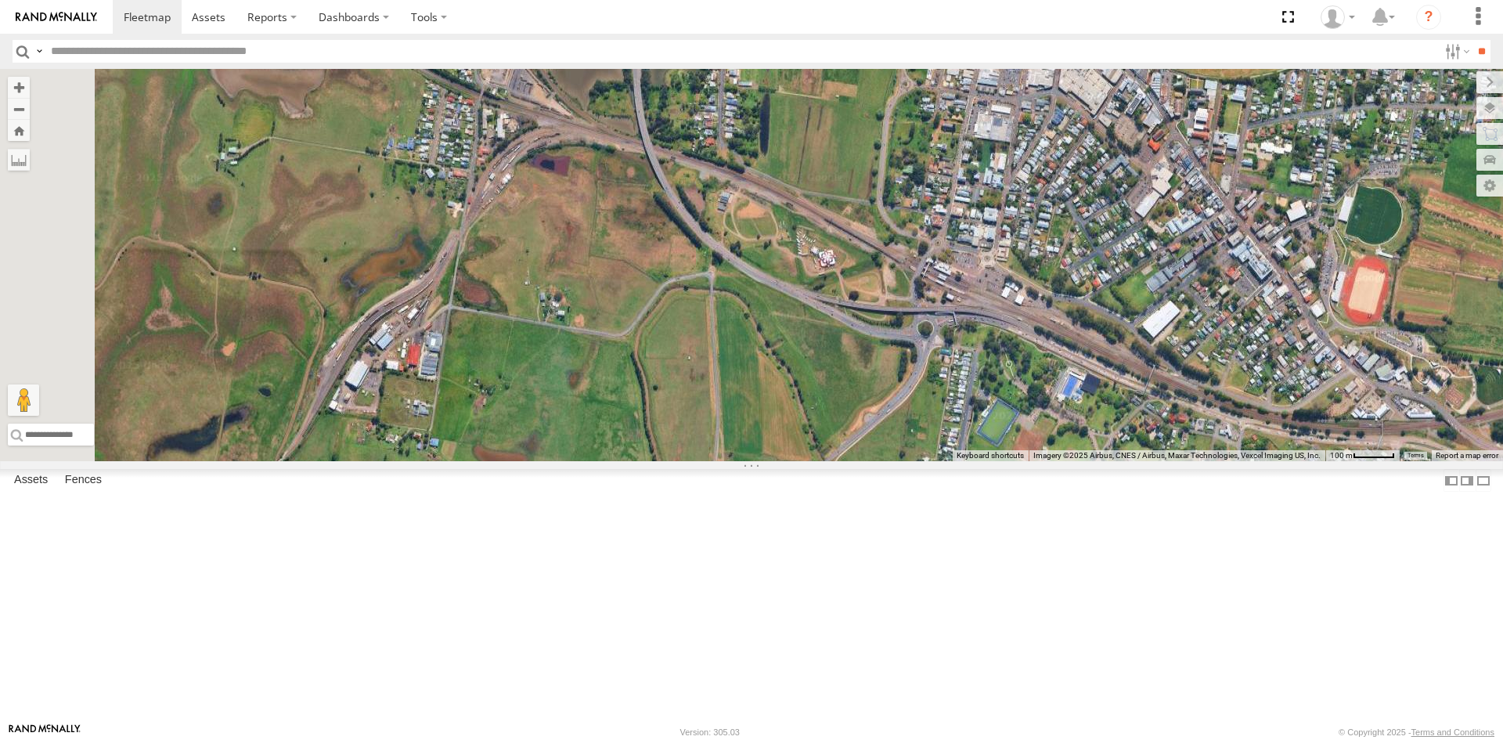
drag, startPoint x: 749, startPoint y: 420, endPoint x: 1452, endPoint y: 474, distance: 705.1
click at [1452, 461] on div "FND74E - Hilux FGP84M - Hilux DL59JJ - Hilux ECK65G - Hilux EQQ87F - Hilux 3" at bounding box center [751, 265] width 1503 height 392
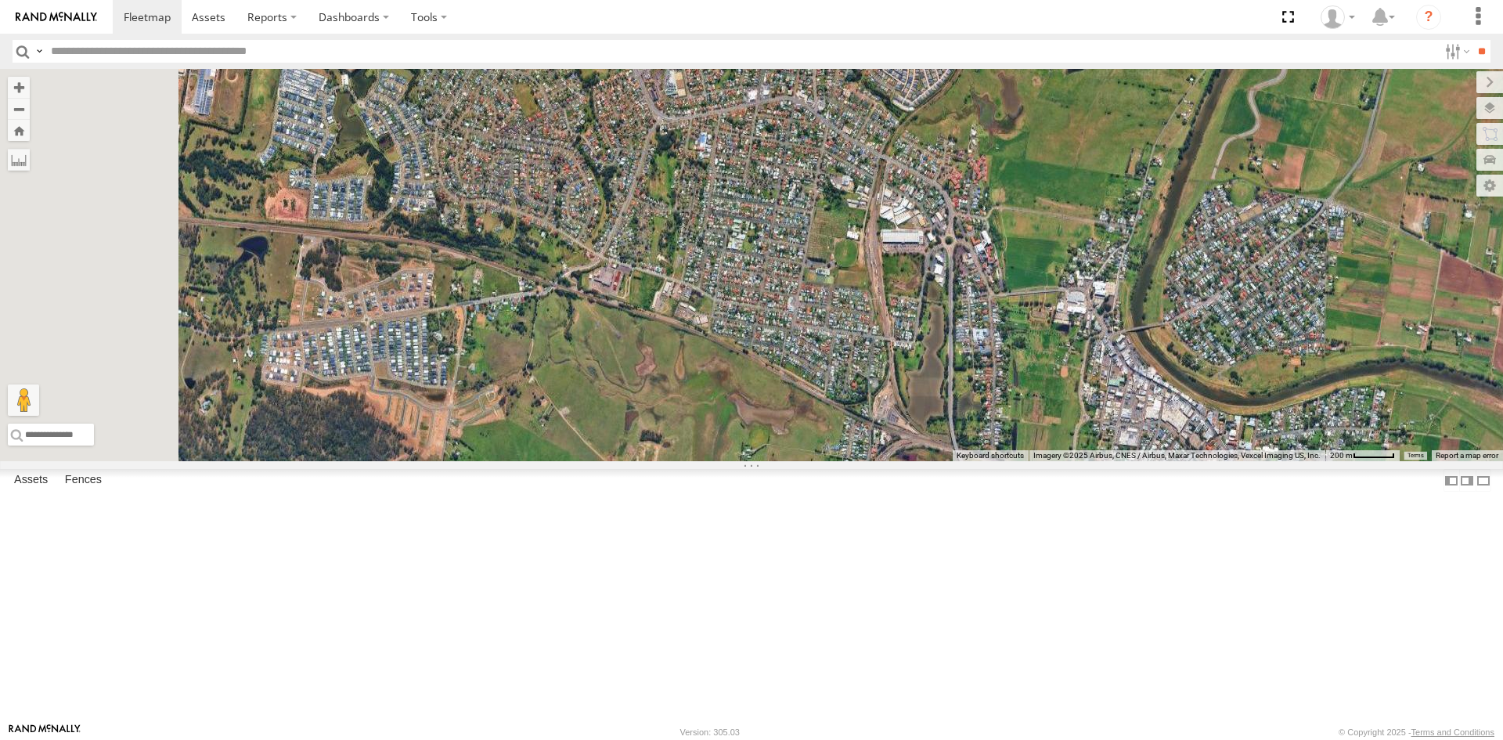
drag, startPoint x: 723, startPoint y: 396, endPoint x: 909, endPoint y: 510, distance: 217.5
click at [908, 461] on div "FND74E - Hilux FGP84M - Hilux DL59JJ - Hilux ECK65G - Hilux EQQ87F - Hilux 3" at bounding box center [751, 265] width 1503 height 392
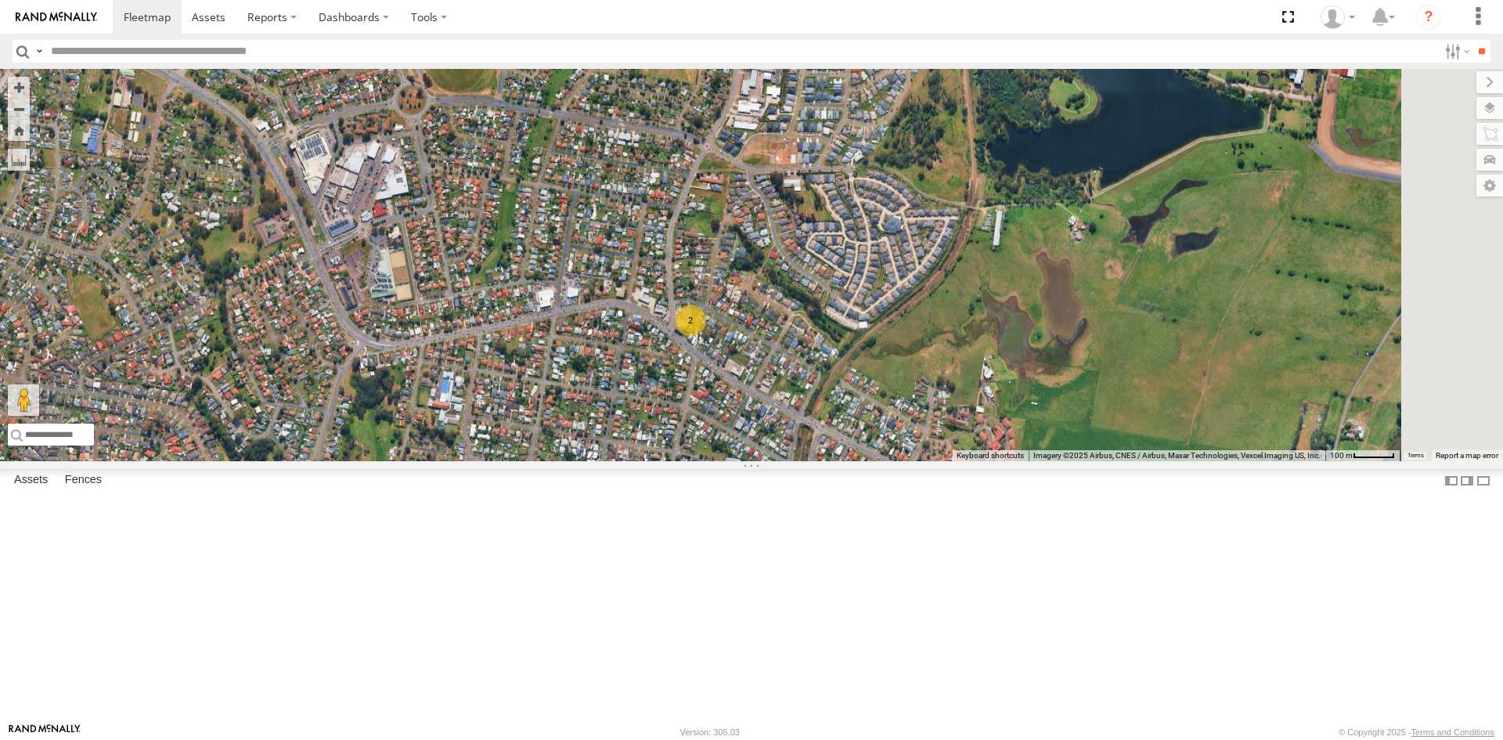
drag, startPoint x: 954, startPoint y: 387, endPoint x: 925, endPoint y: 568, distance: 183.9
click at [925, 461] on div "FND74E - Hilux FGP84M - Hilux DL59JJ - Hilux ECK65G - Hilux EQQ87F - Hilux 2" at bounding box center [751, 265] width 1503 height 392
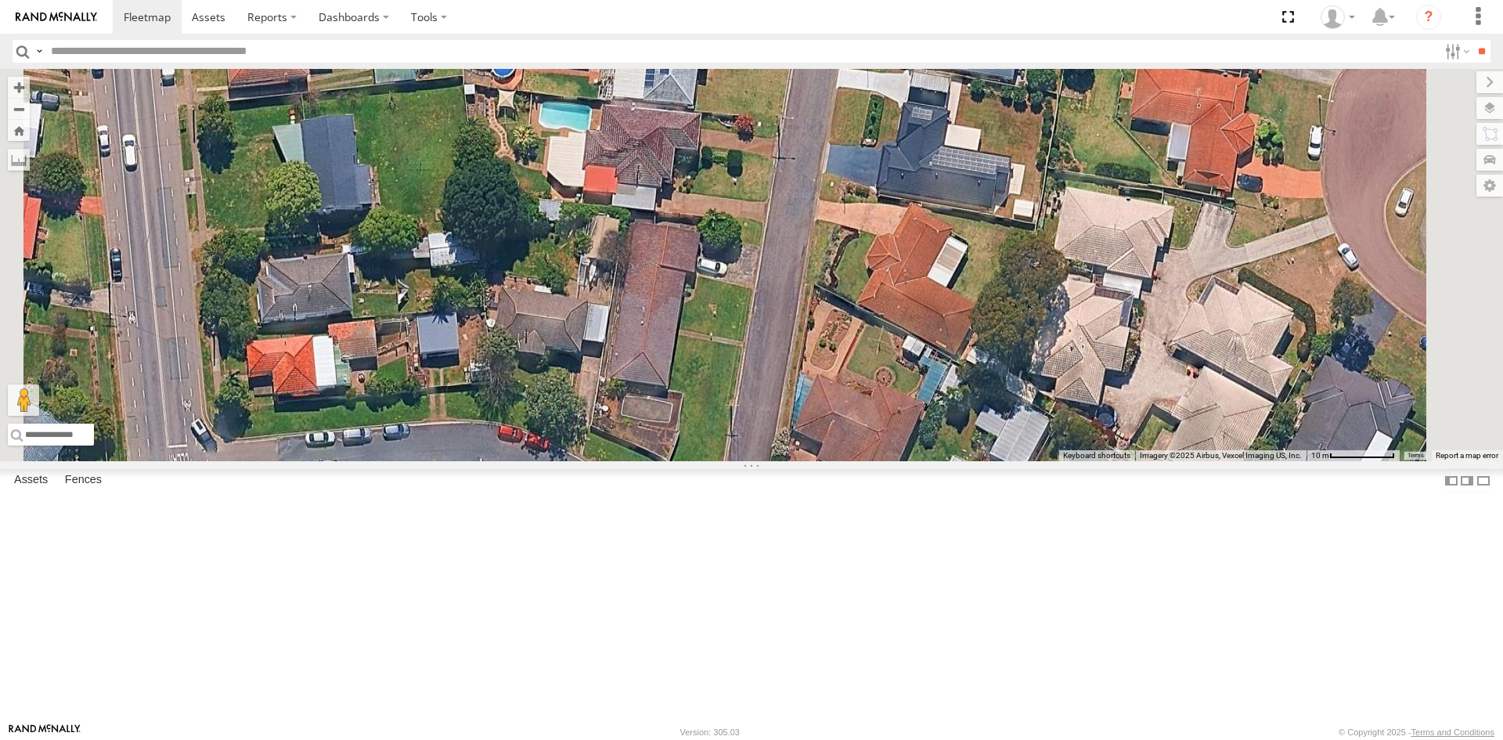
drag, startPoint x: 791, startPoint y: 470, endPoint x: 710, endPoint y: 737, distance: 278.3
click at [711, 739] on html at bounding box center [751, 370] width 1503 height 740
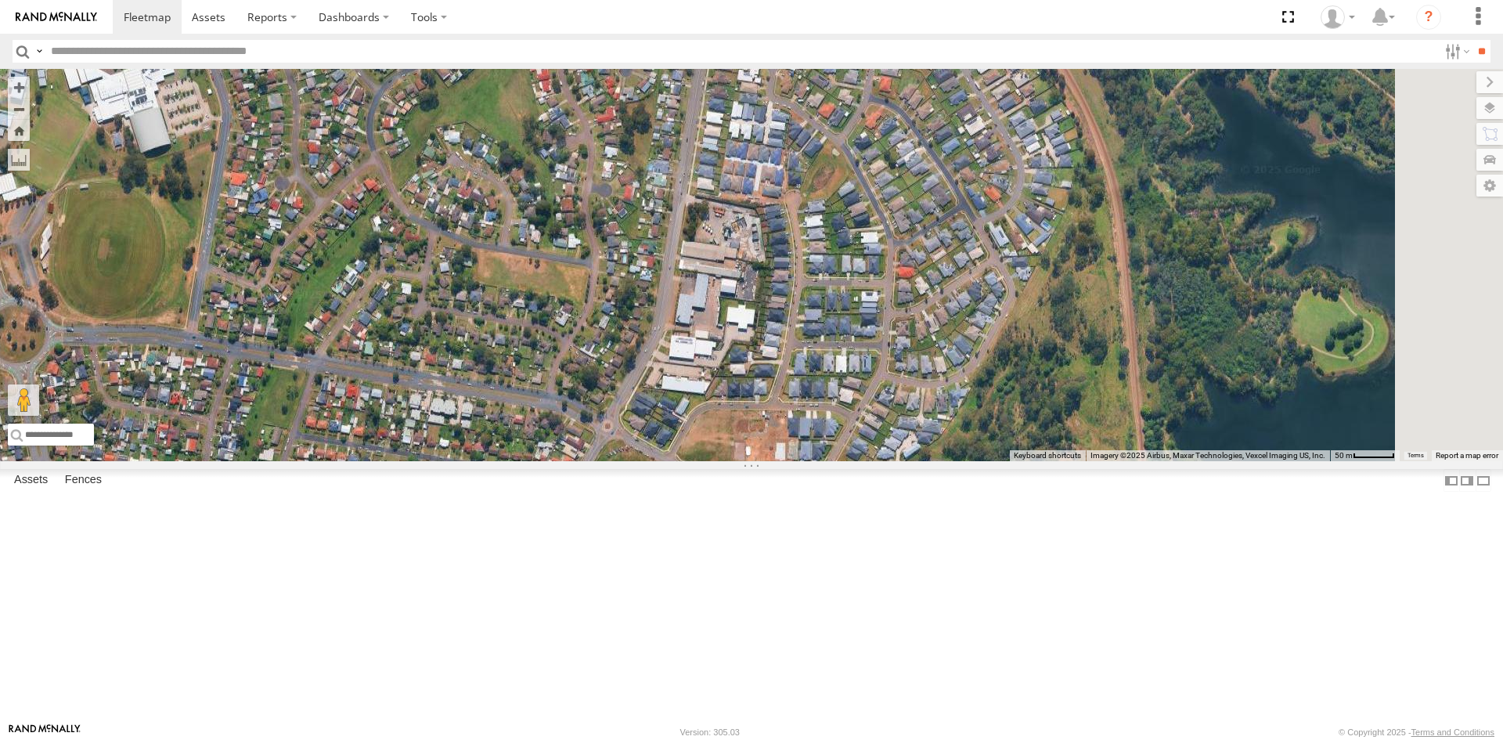
drag, startPoint x: 874, startPoint y: 259, endPoint x: 831, endPoint y: 708, distance: 451.4
click at [835, 727] on body at bounding box center [751, 370] width 1503 height 740
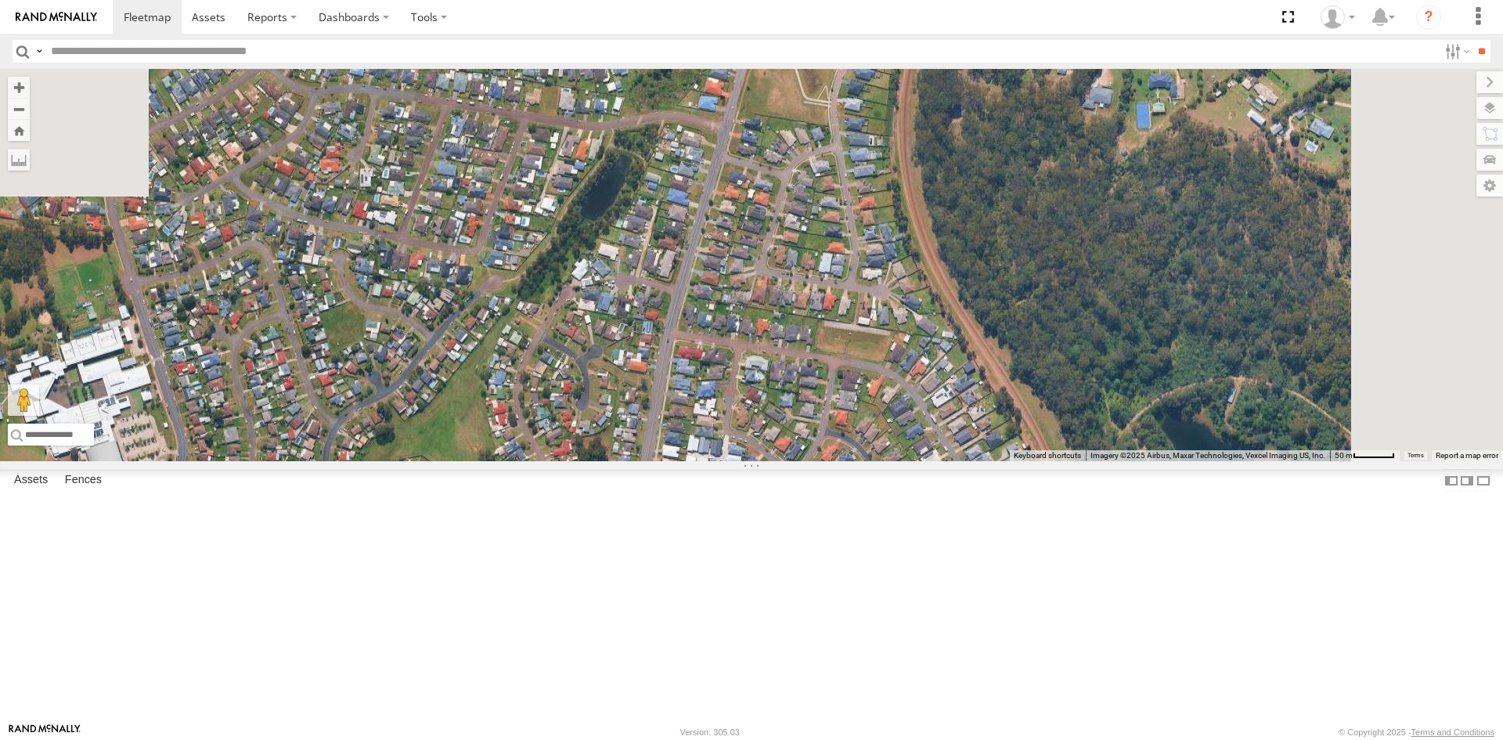
drag, startPoint x: 884, startPoint y: 363, endPoint x: 843, endPoint y: 686, distance: 325.1
click at [843, 461] on div "FND74E - Hilux FGP84M - Hilux DL59JJ - Hilux ECK65G - Hilux EQQ87F - Hilux 2" at bounding box center [751, 265] width 1503 height 392
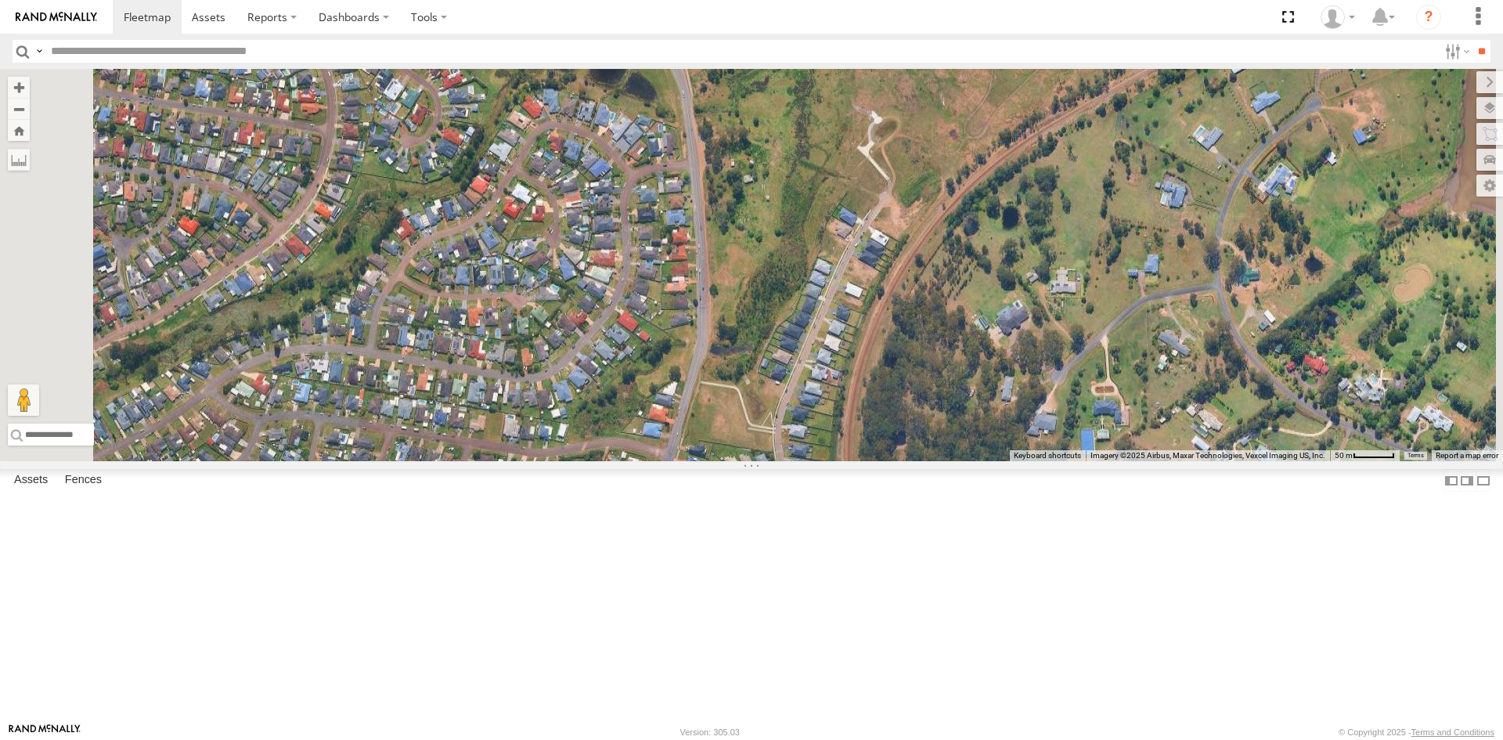
drag, startPoint x: 921, startPoint y: 421, endPoint x: 863, endPoint y: 777, distance: 360.1
click at [863, 739] on html at bounding box center [751, 370] width 1503 height 740
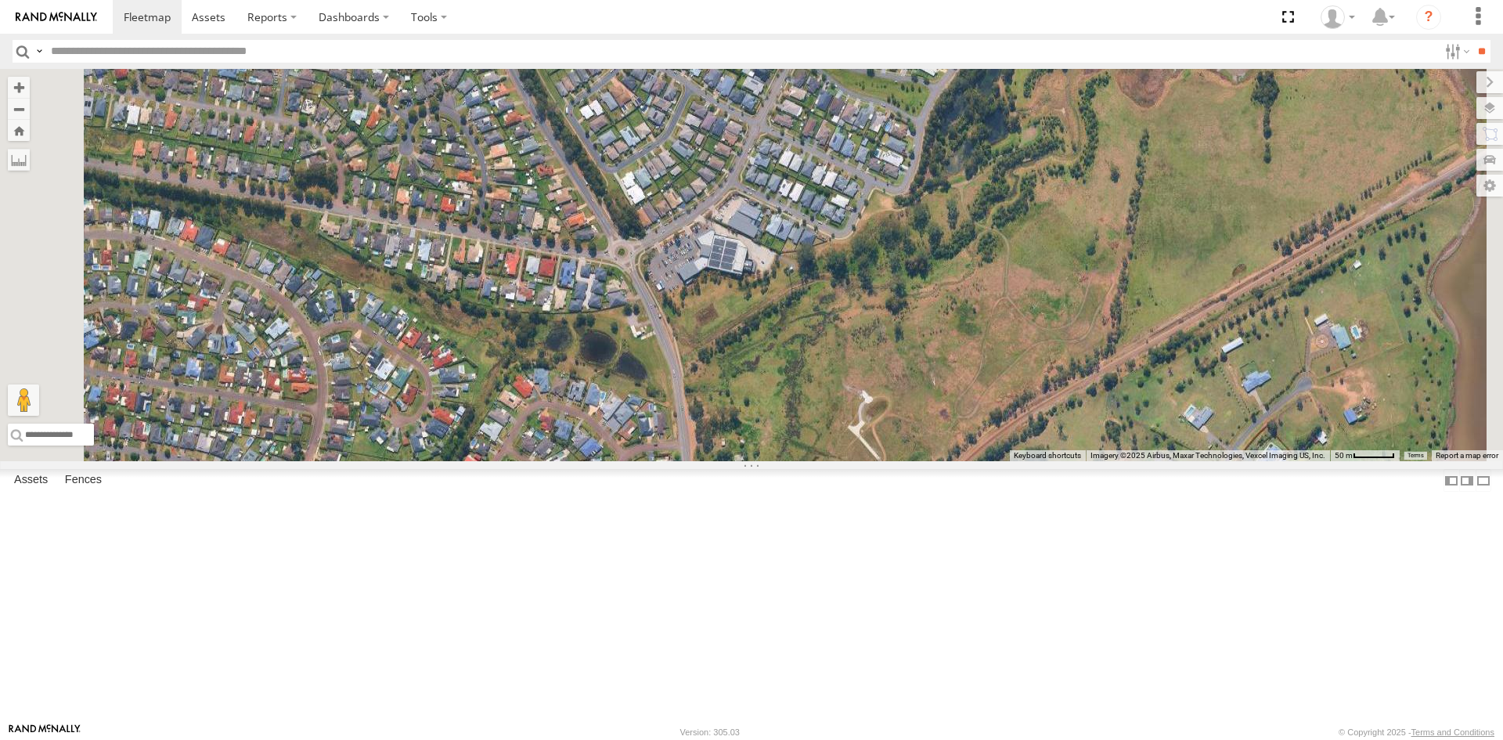
drag, startPoint x: 943, startPoint y: 258, endPoint x: 933, endPoint y: 542, distance: 283.6
click at [933, 461] on div "FND74E - Hilux FGP84M - Hilux DL59JJ - Hilux ECK65G - Hilux EQQ87F - Hilux 2" at bounding box center [751, 265] width 1503 height 392
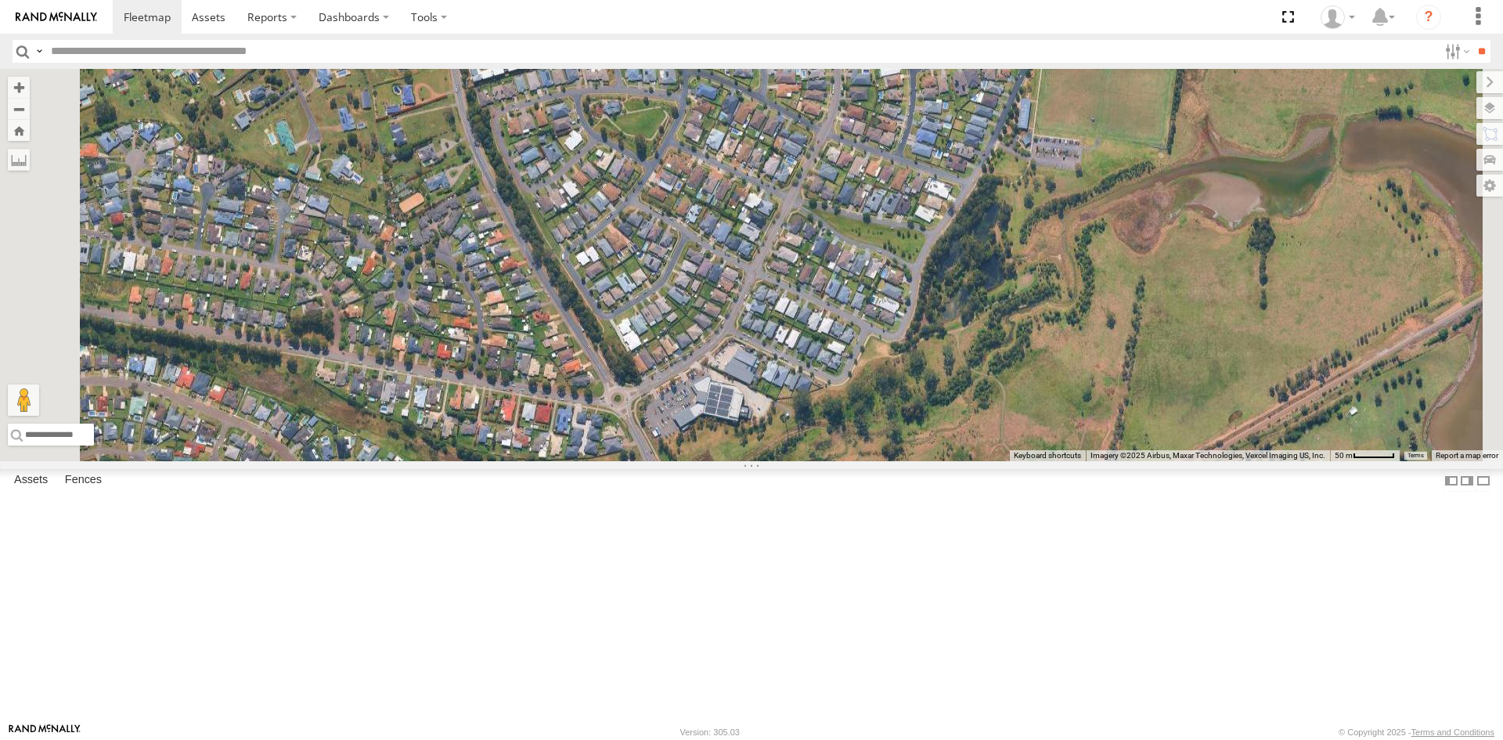
drag, startPoint x: 904, startPoint y: 330, endPoint x: 899, endPoint y: 462, distance: 131.6
click at [899, 461] on div "FND74E - Hilux FGP84M - Hilux DL59JJ - Hilux ECK65G - Hilux EQQ87F - Hilux 2" at bounding box center [751, 265] width 1503 height 392
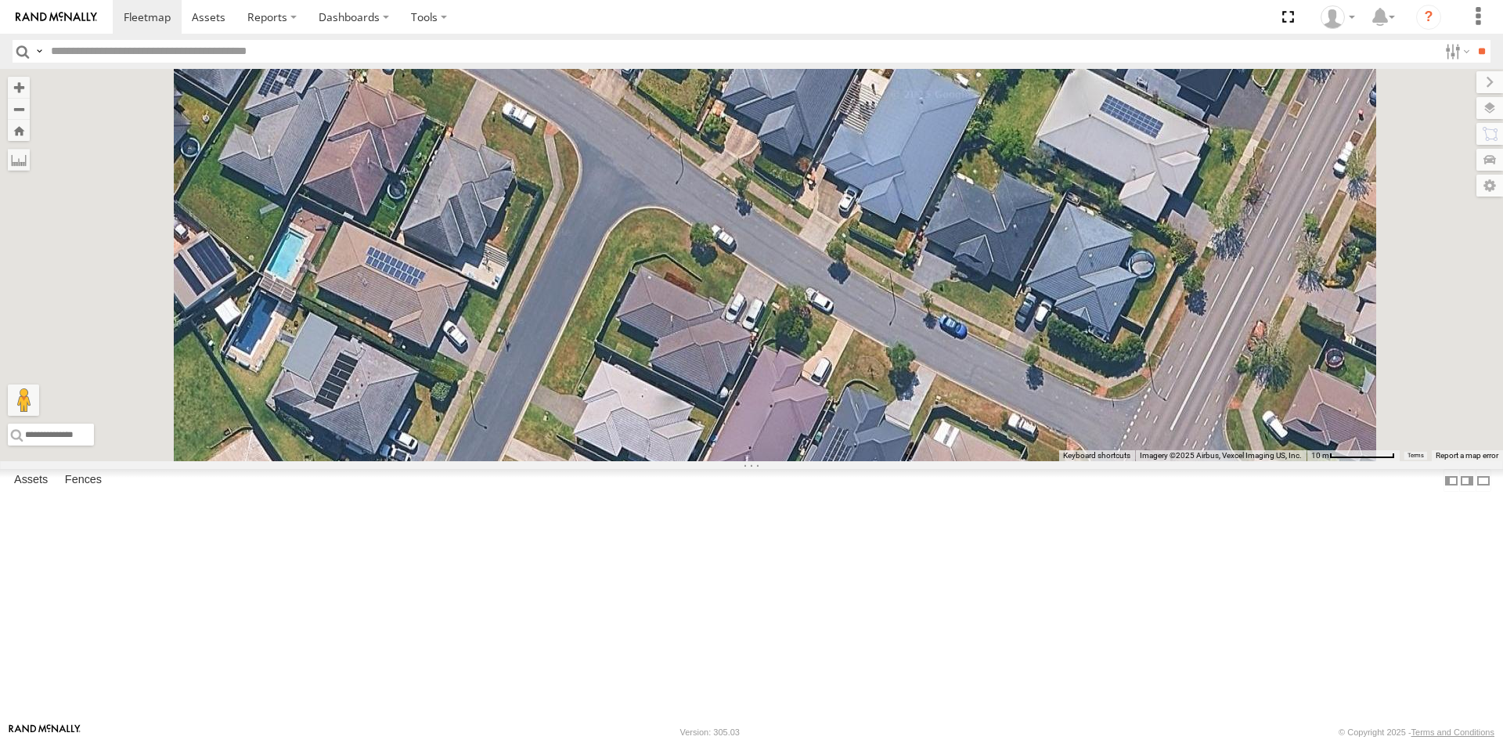
drag, startPoint x: 728, startPoint y: 214, endPoint x: 738, endPoint y: 396, distance: 181.9
click at [738, 396] on div "FND74E - Hilux FGP84M - Hilux DL59JJ - Hilux ECK65G - Hilux EQQ87F - Hilux" at bounding box center [751, 265] width 1503 height 392
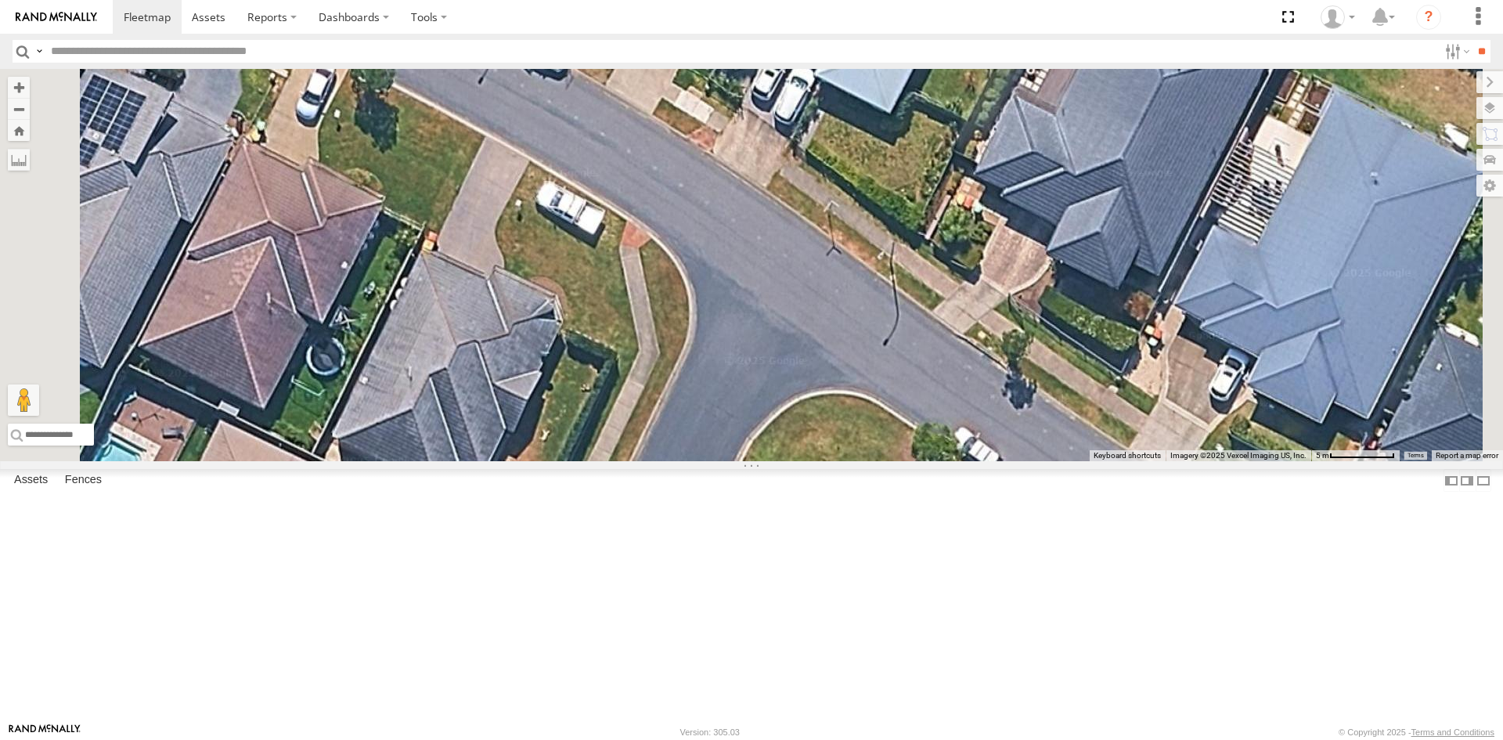
drag, startPoint x: 725, startPoint y: 364, endPoint x: 803, endPoint y: 574, distance: 223.9
click at [802, 461] on div "FND74E - Hilux FGP84M - Hilux DL59JJ - Hilux ECK65G - Hilux EQQ87F - Hilux" at bounding box center [751, 265] width 1503 height 392
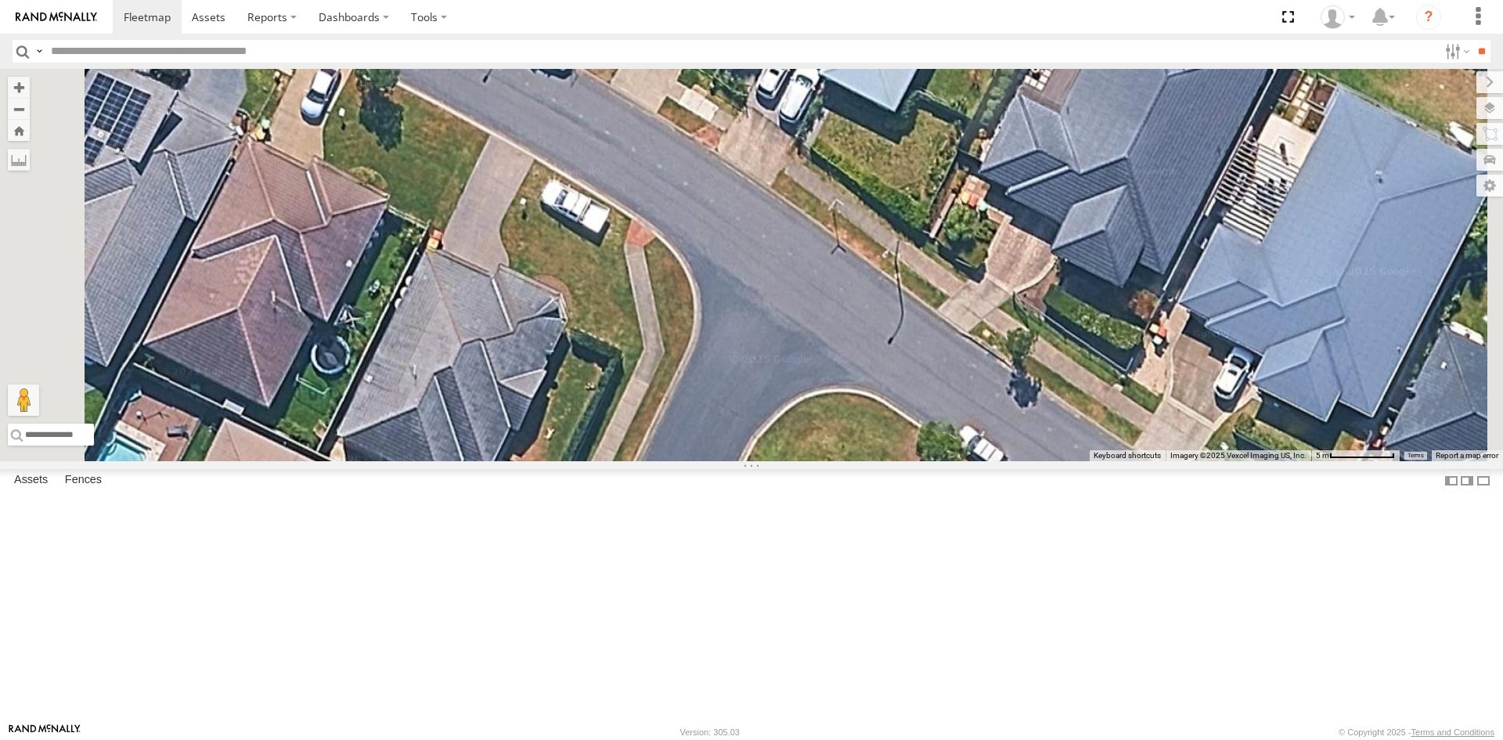
click at [752, 461] on div "FND74E - Hilux FGP84M - Hilux DL59JJ - Hilux ECK65G - Hilux EQQ87F - Hilux" at bounding box center [751, 265] width 1503 height 392
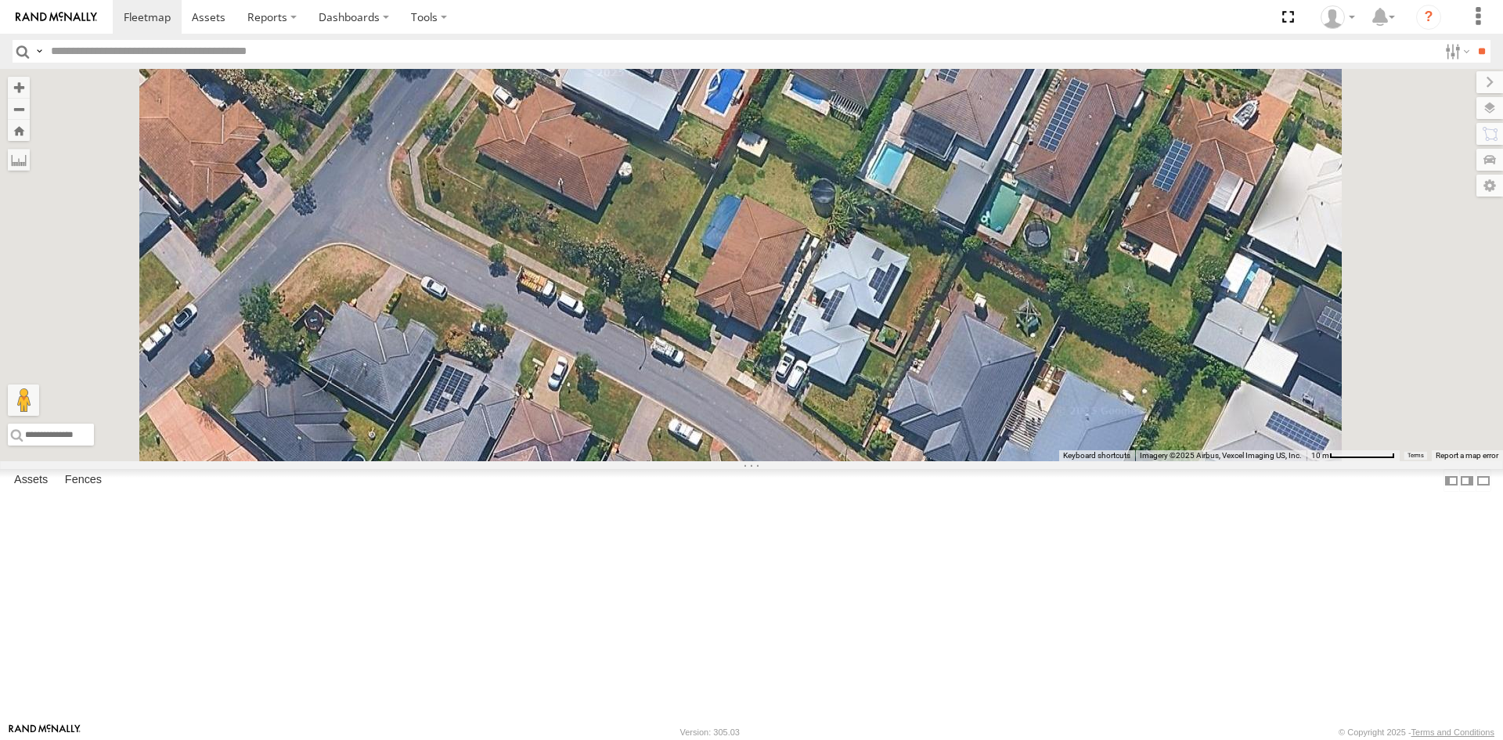
drag, startPoint x: 1043, startPoint y: 419, endPoint x: 1031, endPoint y: 574, distance: 155.5
click at [1031, 461] on div "FND74E - Hilux FGP84M - Hilux DL59JJ - Hilux ECK65G - Hilux EQQ87F - Hilux" at bounding box center [751, 265] width 1503 height 392
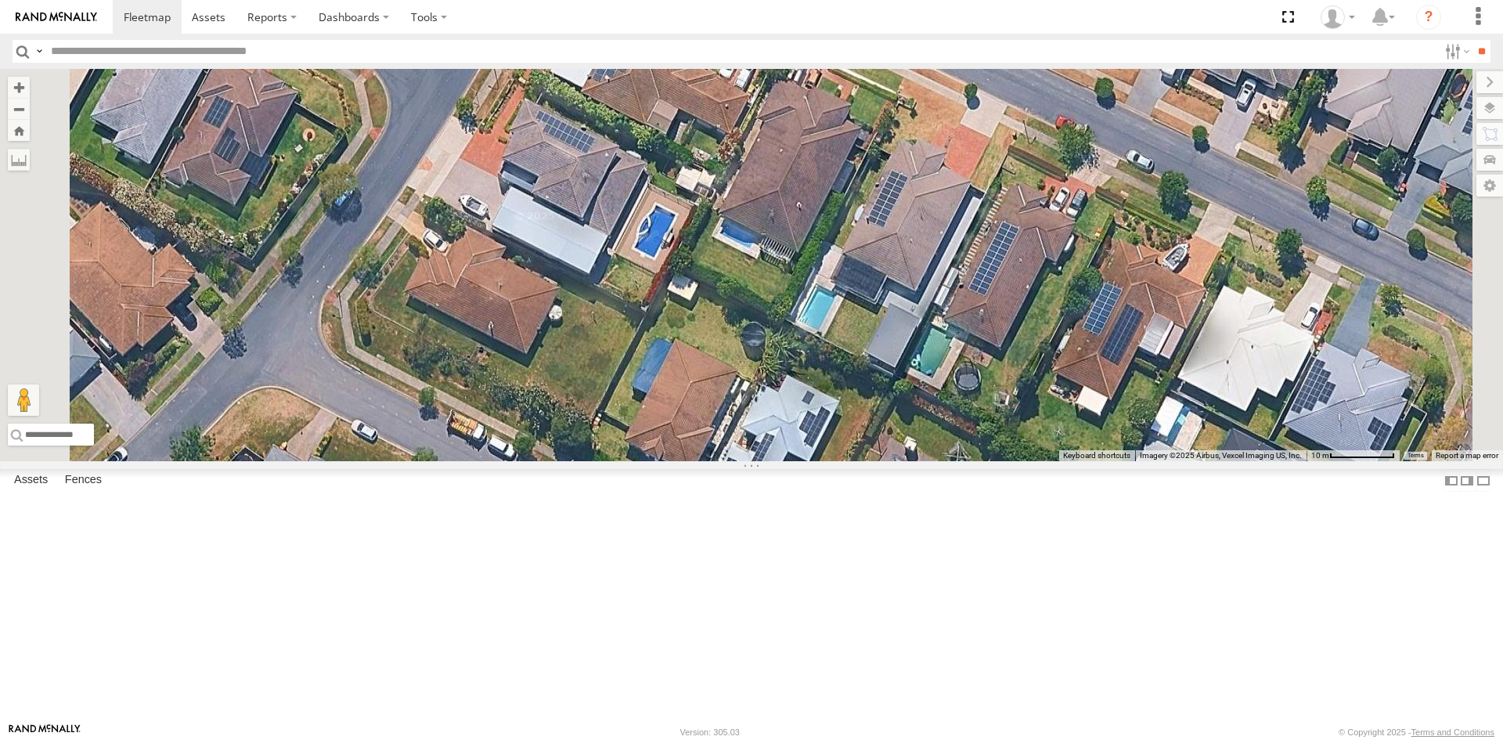
drag, startPoint x: 1396, startPoint y: 633, endPoint x: 1325, endPoint y: 777, distance: 160.0
click at [1325, 739] on html at bounding box center [751, 370] width 1503 height 740
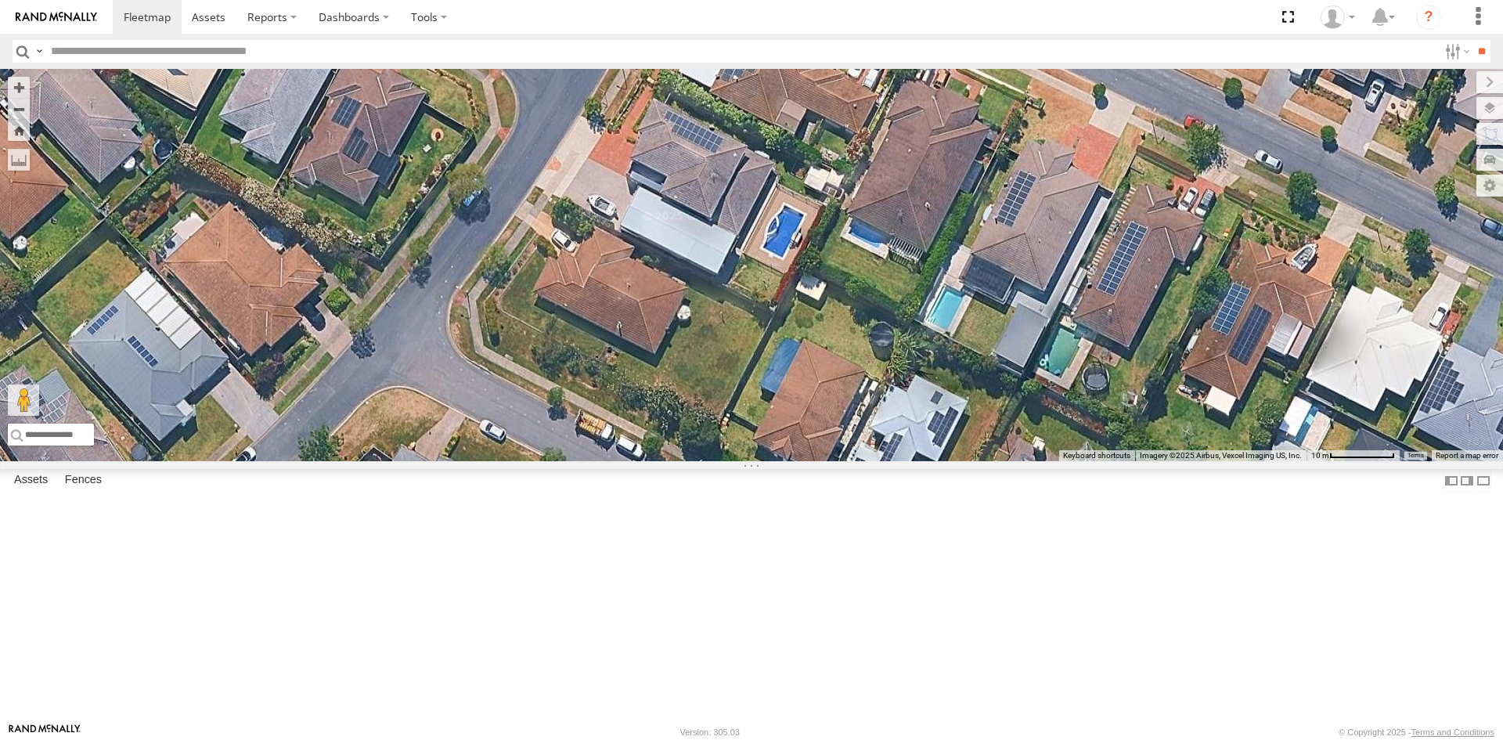
drag, startPoint x: 1071, startPoint y: 561, endPoint x: 1184, endPoint y: 553, distance: 113.8
click at [1184, 461] on div "FND74E - Hilux FGP84M - Hilux DL59JJ - Hilux ECK65G - Hilux EQQ87F - Hilux" at bounding box center [751, 265] width 1503 height 392
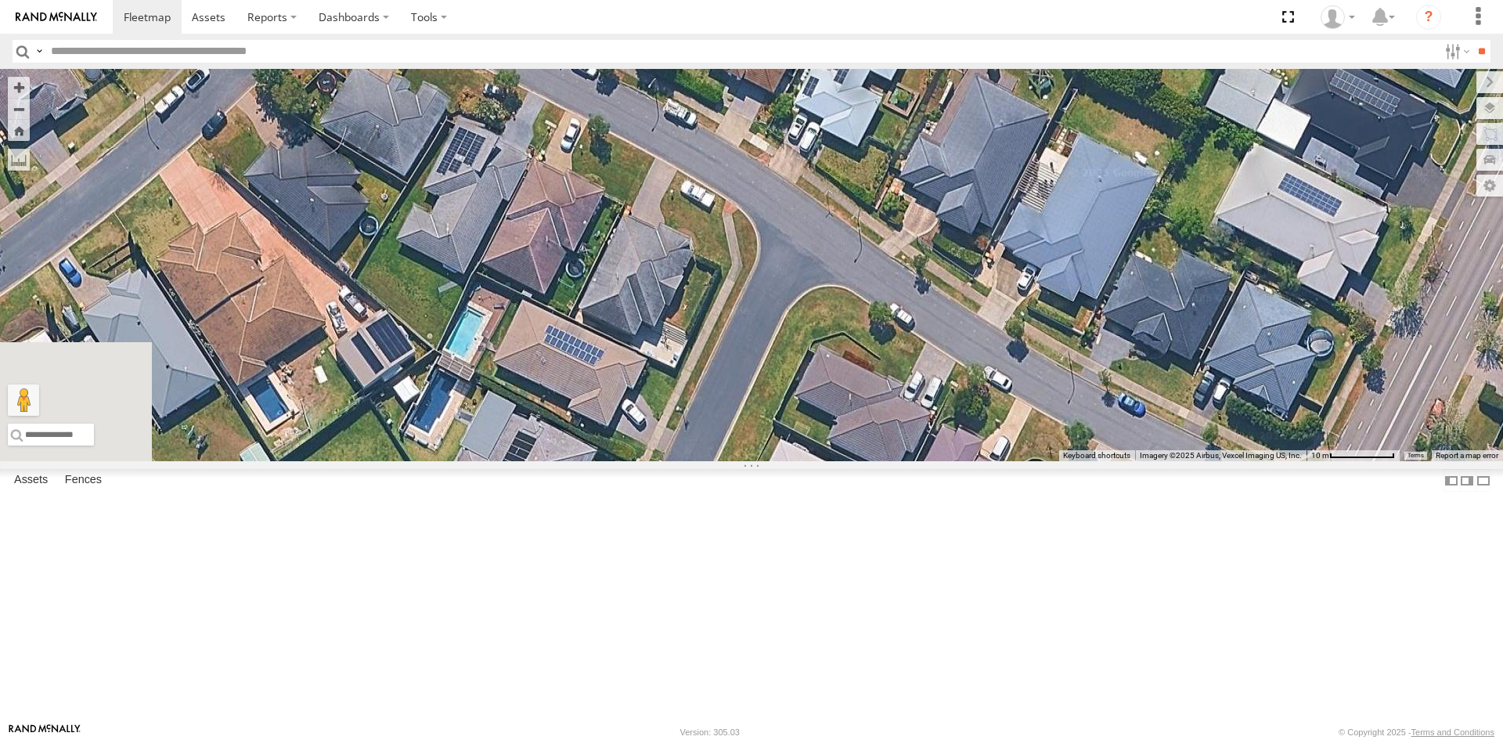
drag, startPoint x: 798, startPoint y: 471, endPoint x: 786, endPoint y: 242, distance: 229.7
click at [786, 242] on div "FND74E - Hilux FGP84M - Hilux DL59JJ - Hilux ECK65G - Hilux EQQ87F - Hilux" at bounding box center [751, 265] width 1503 height 392
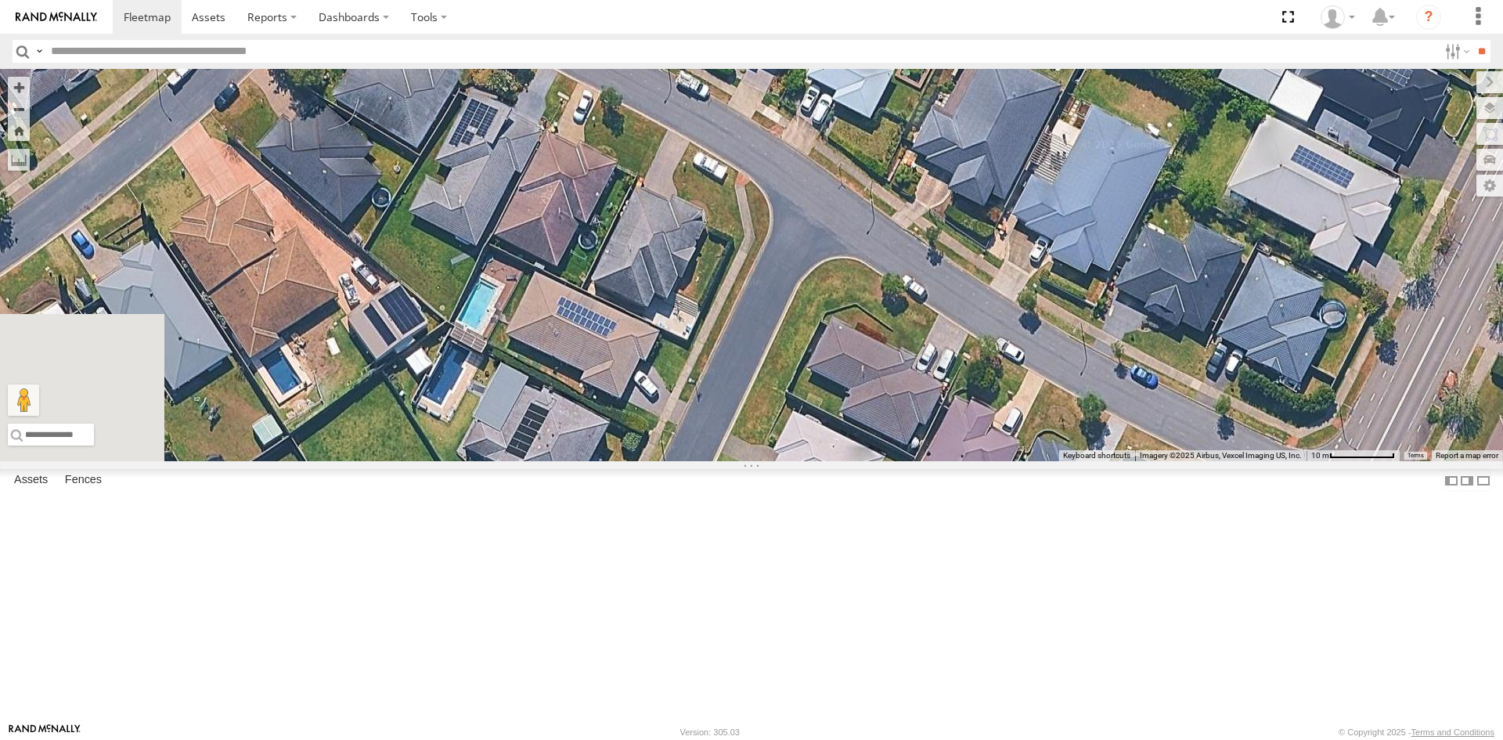
drag, startPoint x: 727, startPoint y: 650, endPoint x: 732, endPoint y: 636, distance: 14.9
click at [732, 461] on div "FND74E - Hilux FGP84M - Hilux DL59JJ - Hilux ECK65G - Hilux EQQ87F - Hilux" at bounding box center [751, 265] width 1503 height 392
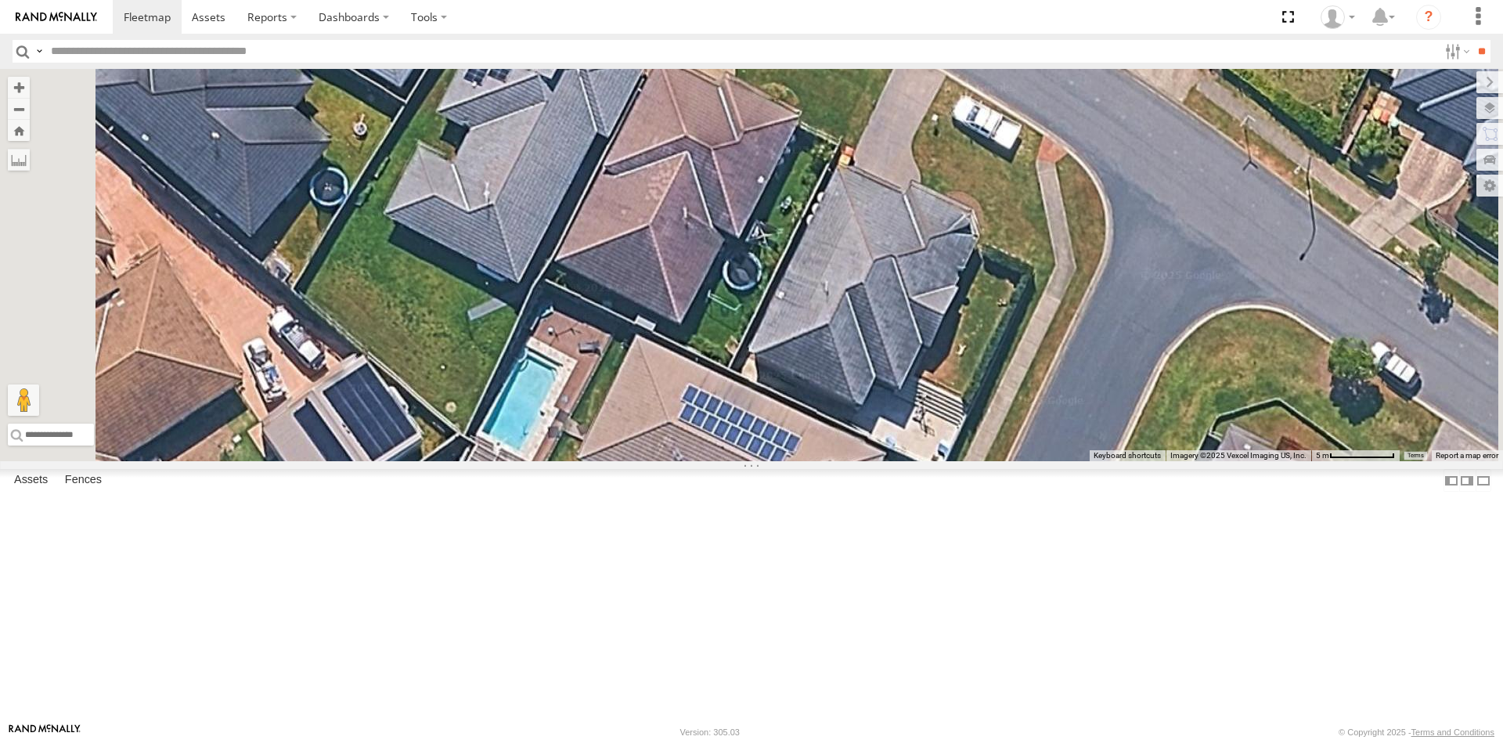
drag, startPoint x: 778, startPoint y: 478, endPoint x: 881, endPoint y: 777, distance: 315.6
click at [881, 739] on html at bounding box center [751, 370] width 1503 height 740
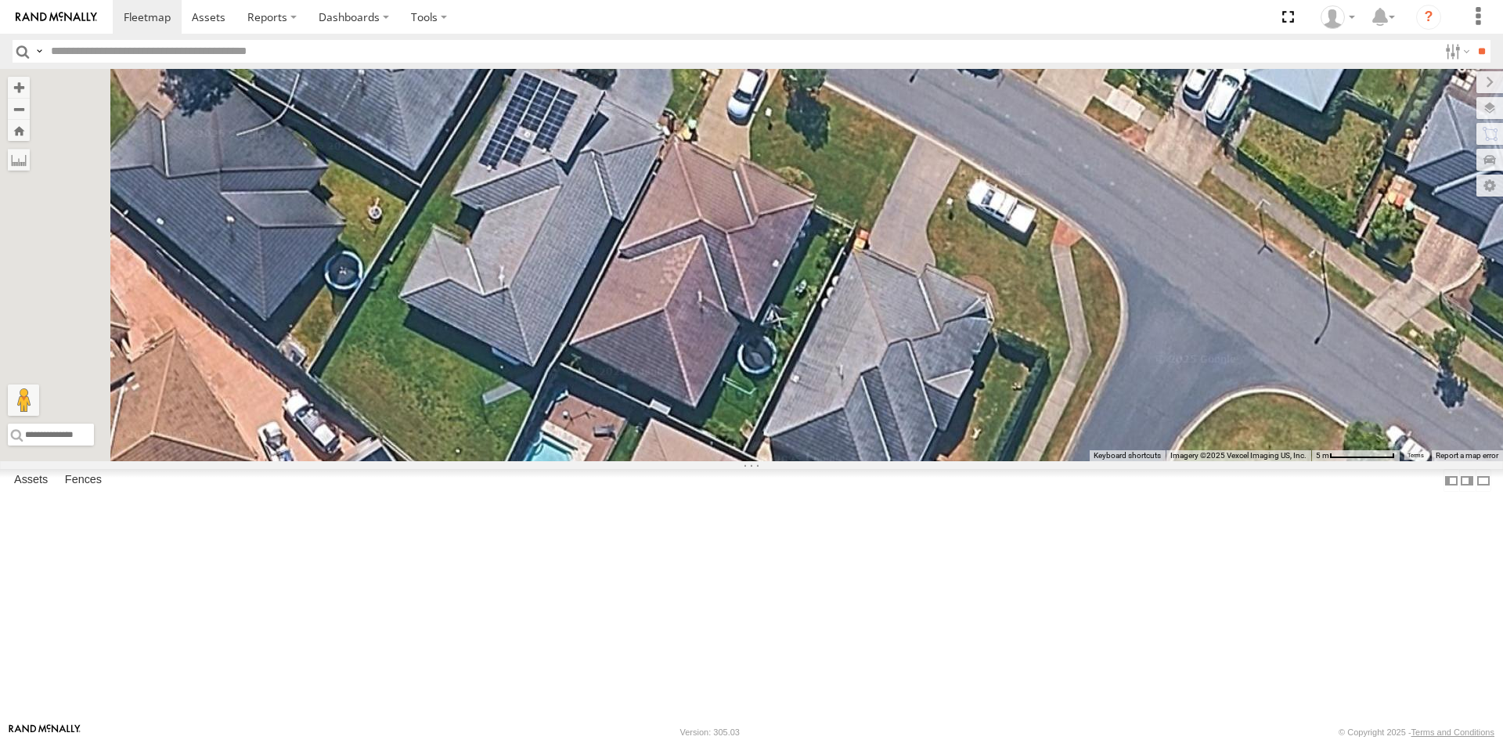
drag, startPoint x: 821, startPoint y: 516, endPoint x: 836, endPoint y: 601, distance: 86.6
click at [836, 461] on div "FND74E - Hilux FGP84M - Hilux DL59JJ - Hilux ECK65G - Hilux EQQ87F - Hilux" at bounding box center [751, 265] width 1503 height 392
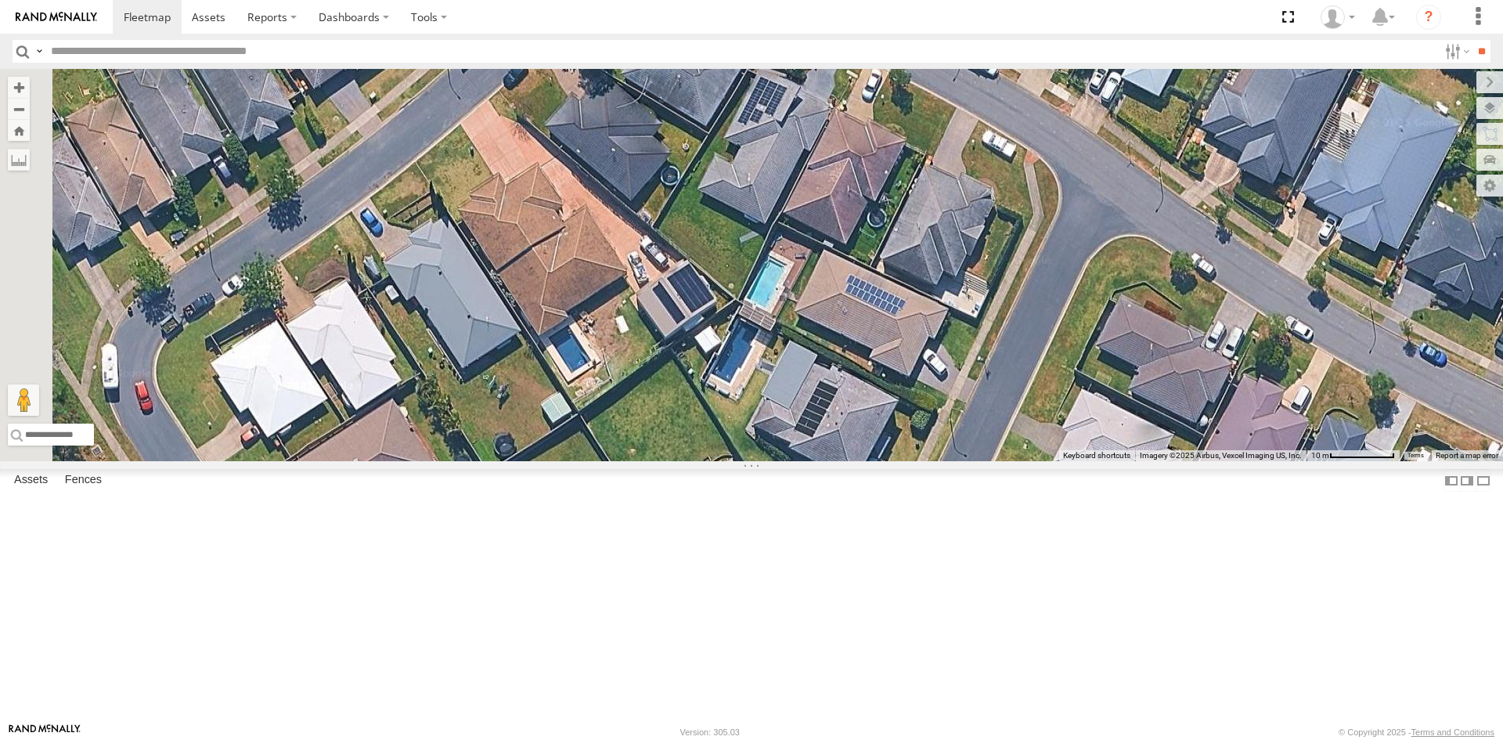
drag, startPoint x: 736, startPoint y: 643, endPoint x: 892, endPoint y: 457, distance: 242.8
click at [892, 457] on div "FND74E - Hilux FGP84M - Hilux DL59JJ - Hilux ECK65G - Hilux EQQ87F - Hilux" at bounding box center [751, 265] width 1503 height 392
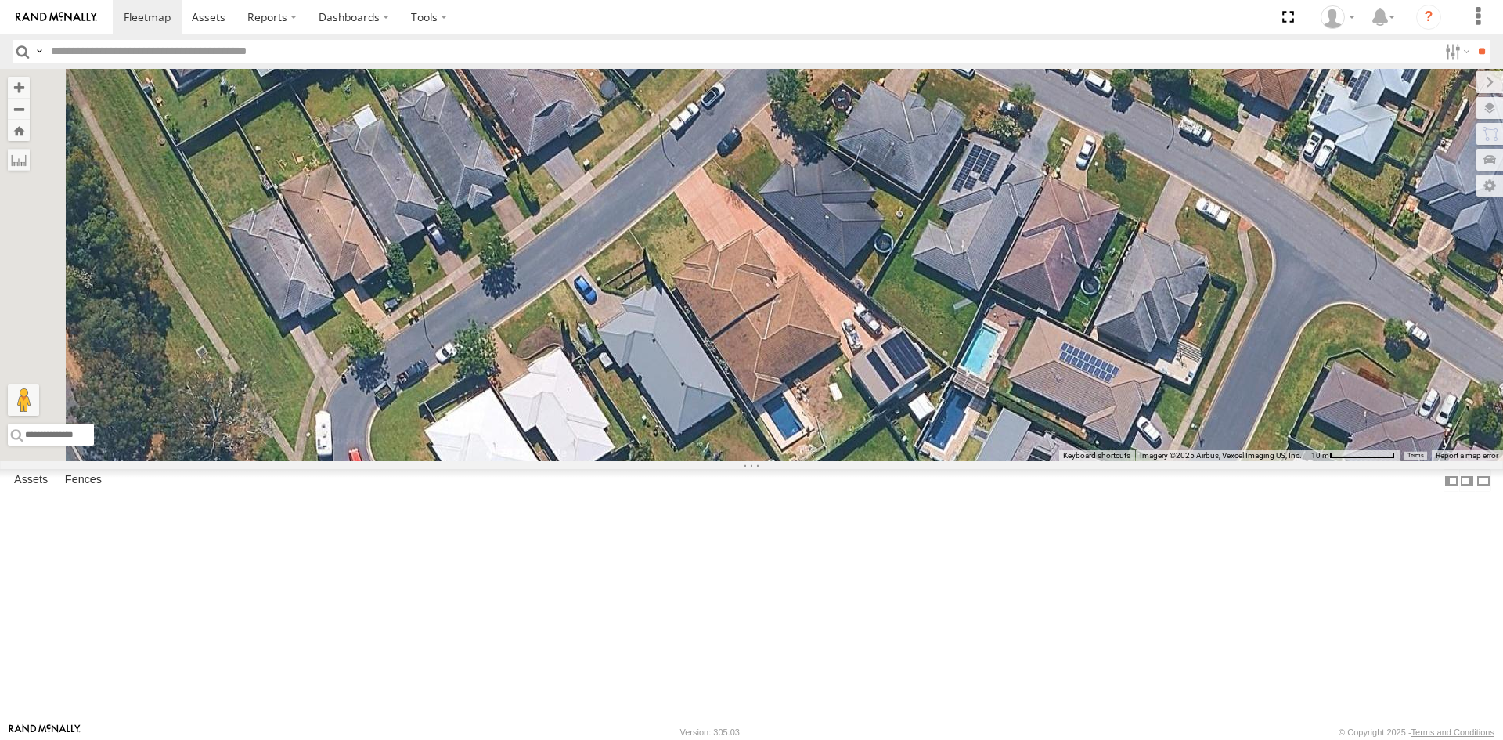
drag, startPoint x: 723, startPoint y: 556, endPoint x: 937, endPoint y: 621, distance: 223.4
click at [937, 461] on div "FND74E - Hilux FGP84M - Hilux DL59JJ - Hilux ECK65G - Hilux EQQ87F - Hilux" at bounding box center [751, 265] width 1503 height 392
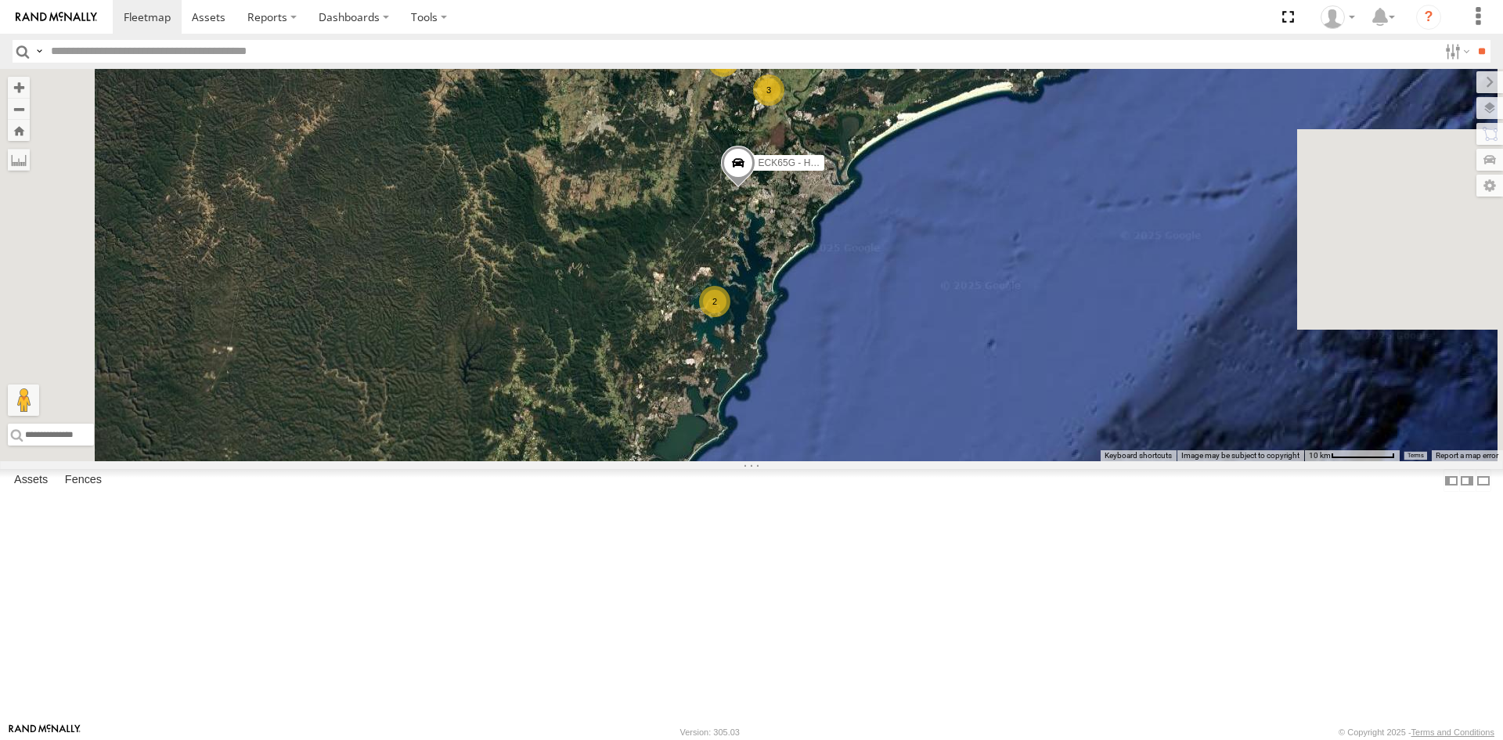
drag, startPoint x: 951, startPoint y: 559, endPoint x: 933, endPoint y: 404, distance: 156.0
click at [933, 404] on div "ECK65G - Hilux 6 3 2" at bounding box center [751, 265] width 1503 height 392
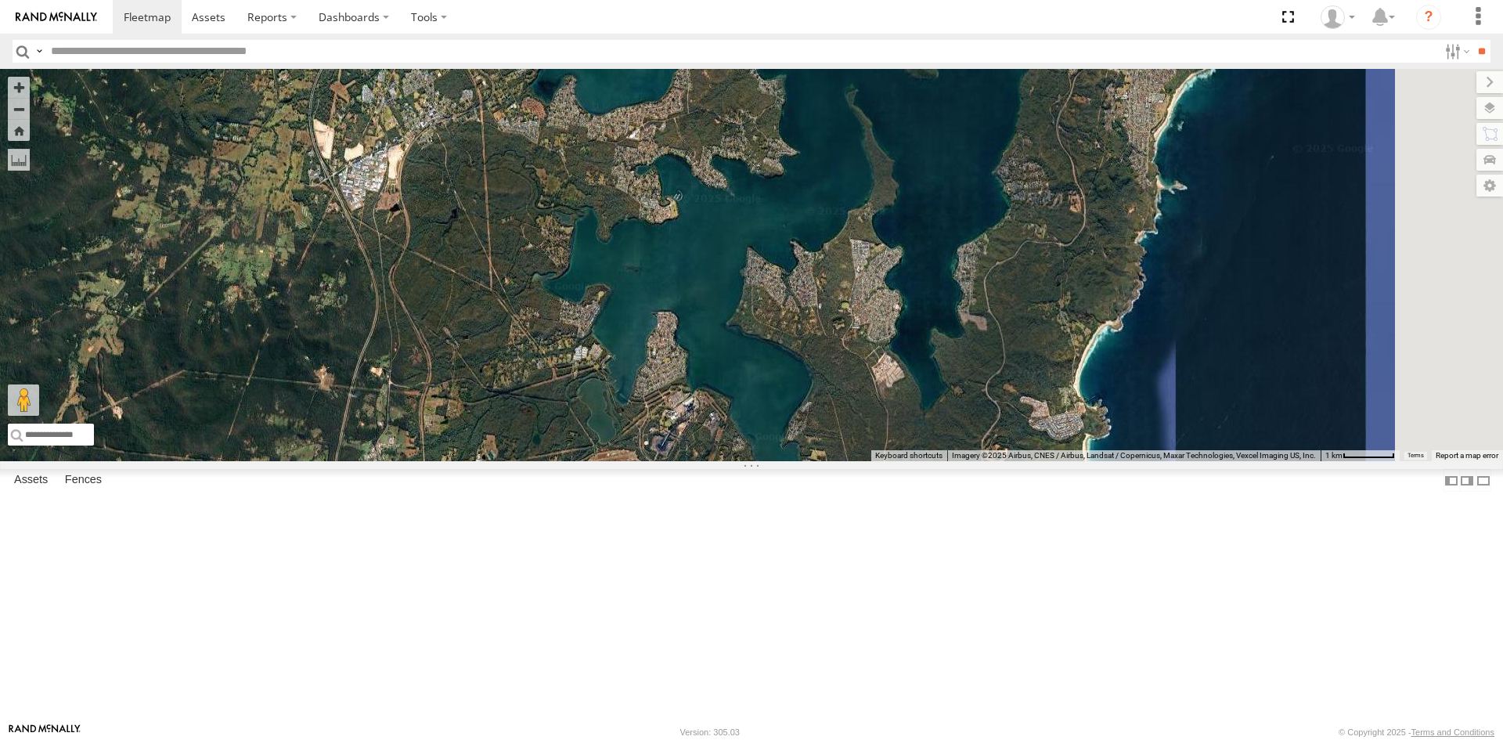
drag, startPoint x: 927, startPoint y: 562, endPoint x: 924, endPoint y: 691, distance: 129.2
click at [926, 461] on div "ECK65G - Hilux" at bounding box center [751, 265] width 1503 height 392
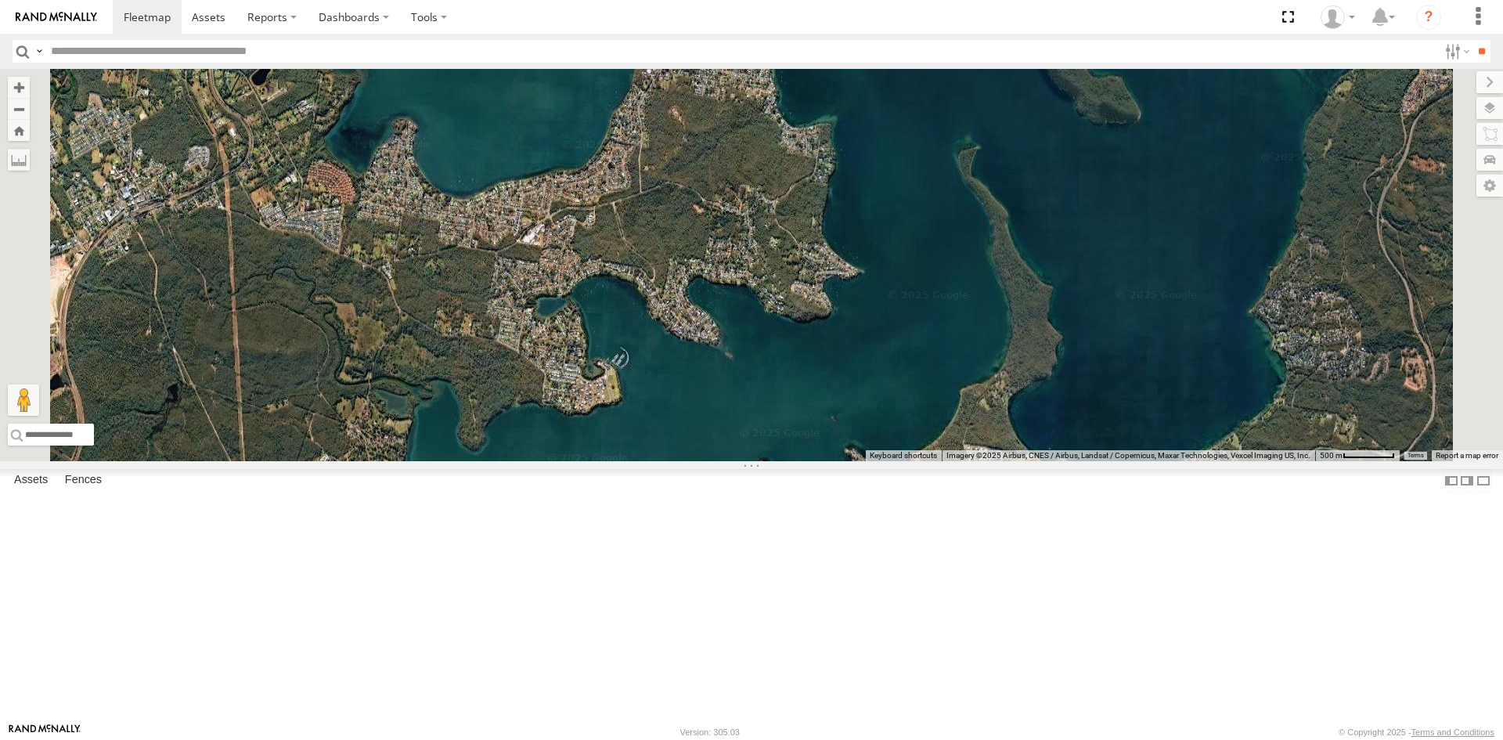
drag, startPoint x: 870, startPoint y: 732, endPoint x: 885, endPoint y: 766, distance: 36.5
click at [885, 739] on html at bounding box center [751, 370] width 1503 height 740
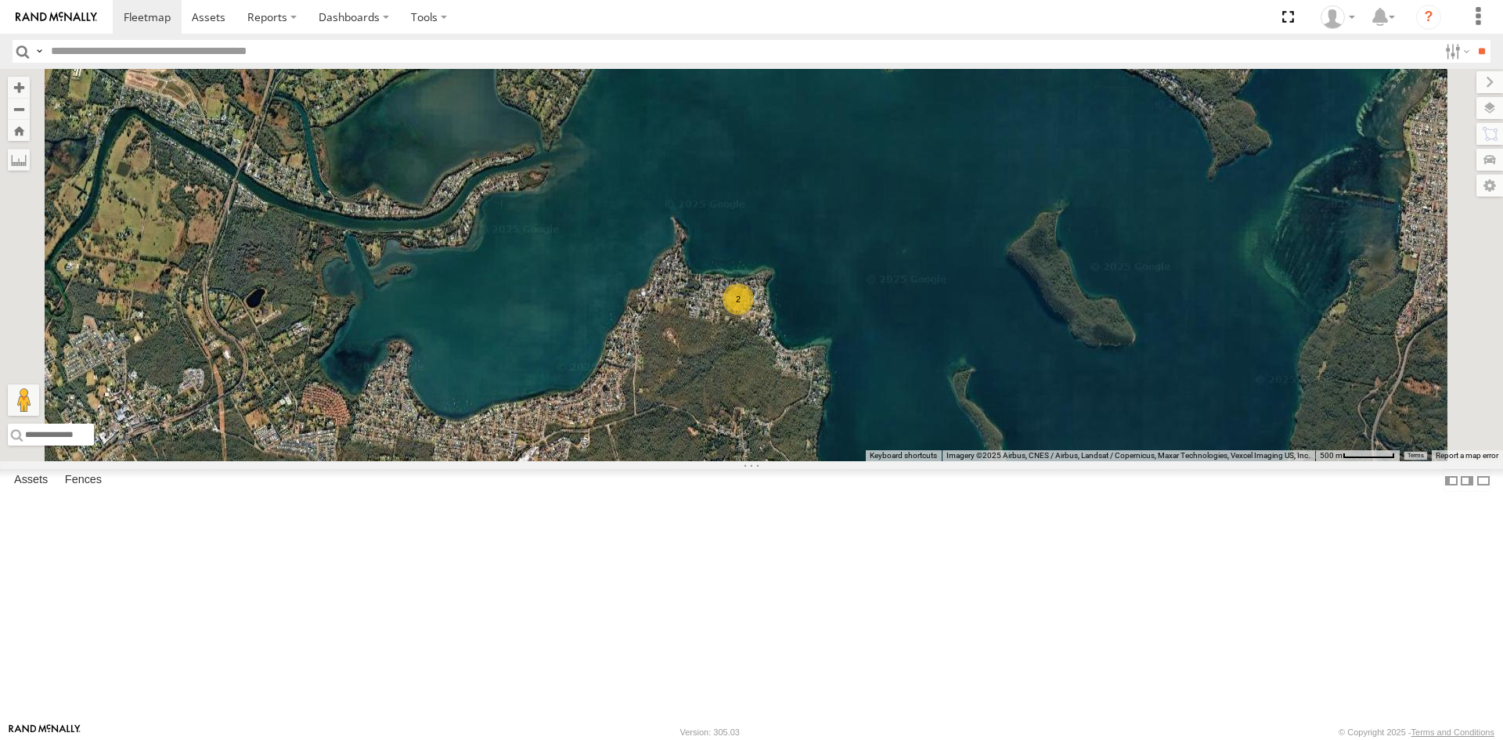
drag, startPoint x: 965, startPoint y: 281, endPoint x: 953, endPoint y: 502, distance: 221.1
click at [953, 461] on div "ECK65G - Hilux 2" at bounding box center [751, 265] width 1503 height 392
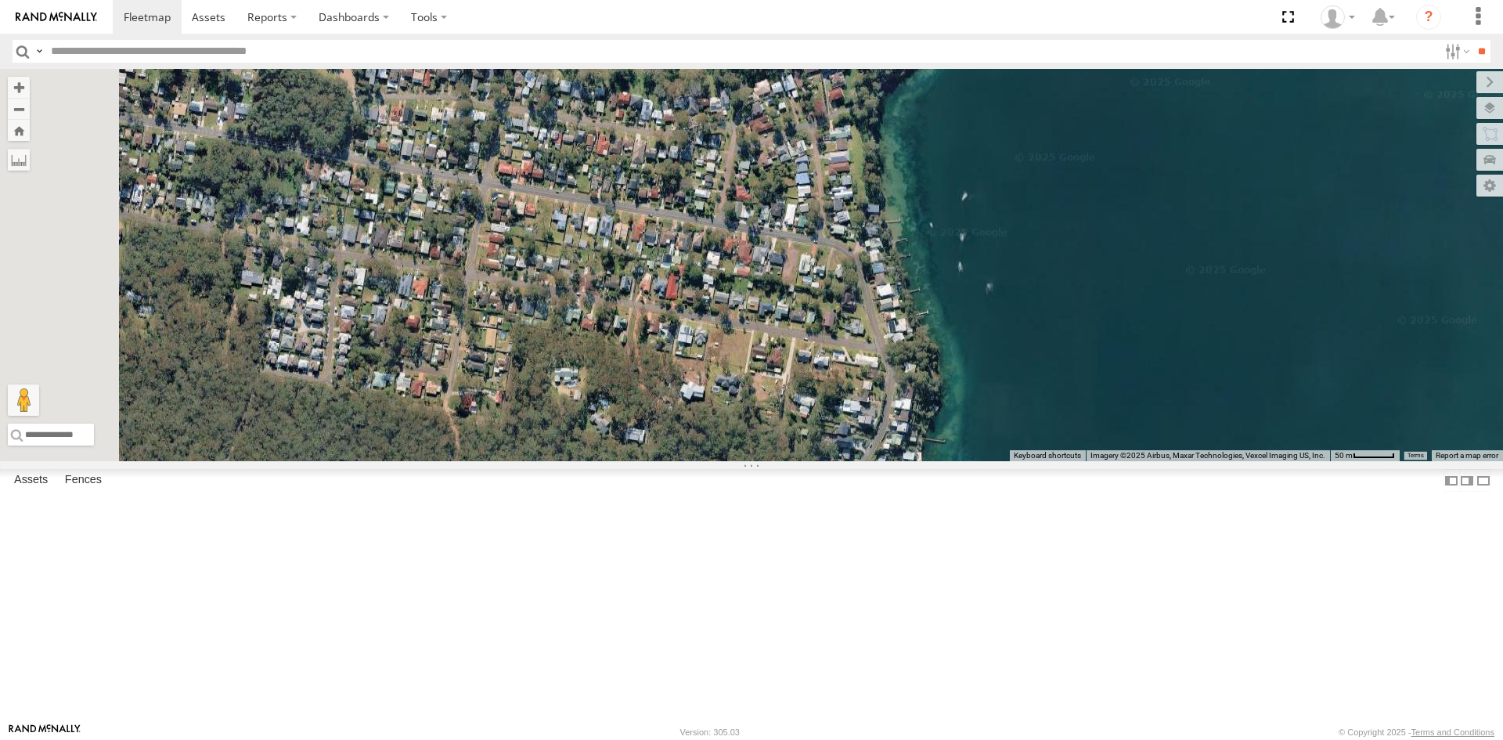
drag, startPoint x: 821, startPoint y: 247, endPoint x: 871, endPoint y: 600, distance: 357.3
click at [871, 461] on div "ECK65G - Hilux" at bounding box center [751, 265] width 1503 height 392
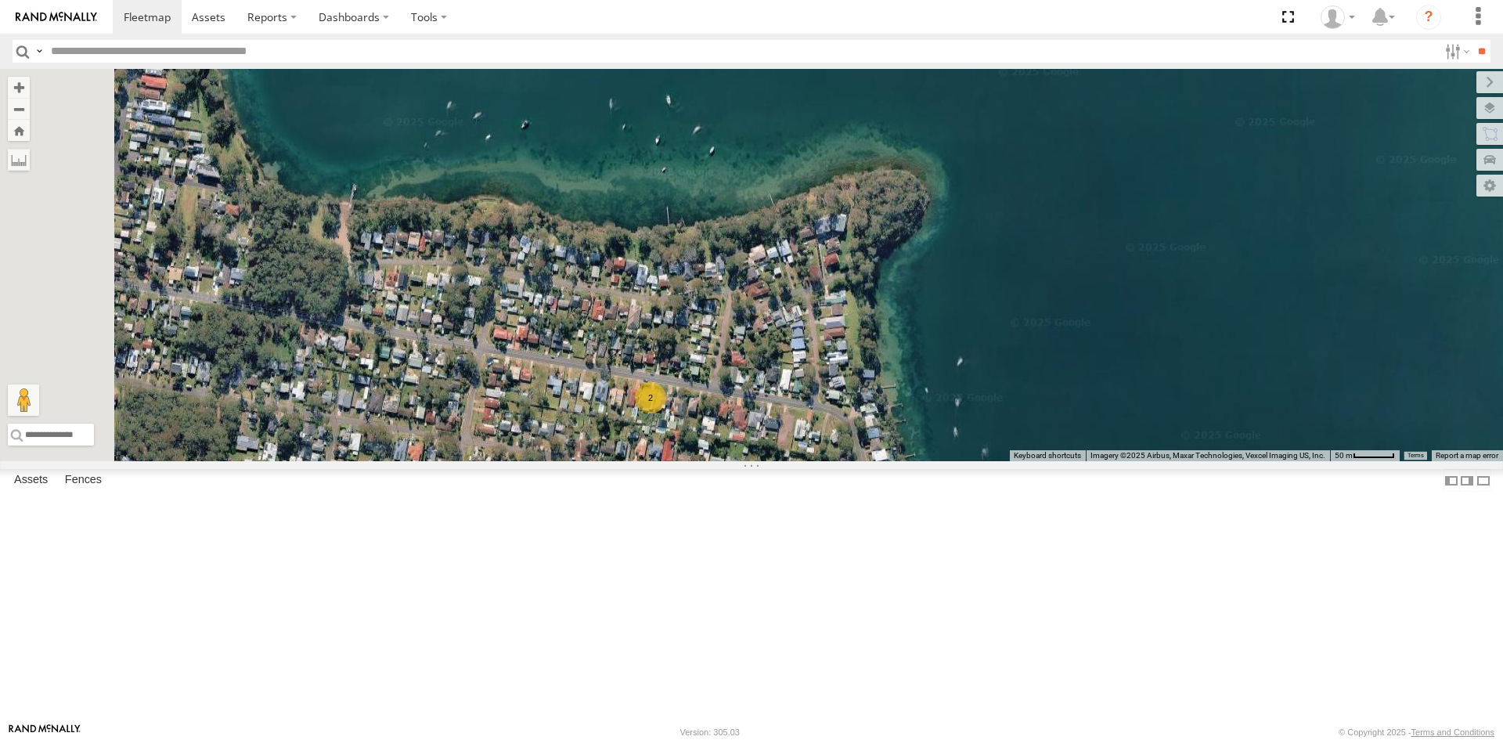
drag, startPoint x: 849, startPoint y: 412, endPoint x: 844, endPoint y: 578, distance: 166.0
click at [844, 461] on div "ECK65G - Hilux 2" at bounding box center [751, 265] width 1503 height 392
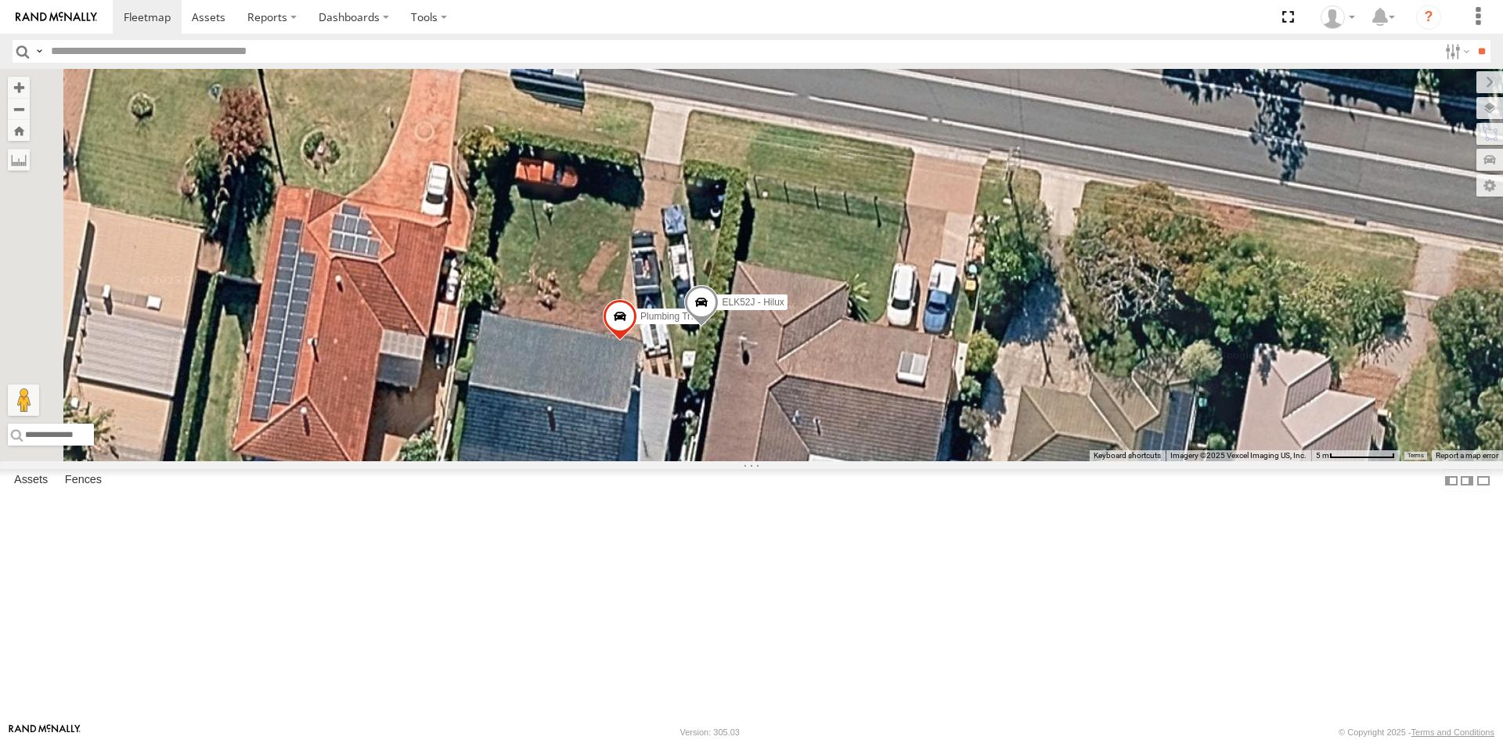
drag, startPoint x: 620, startPoint y: 315, endPoint x: 790, endPoint y: 290, distance: 171.7
click at [790, 290] on div "ECK65G - Hilux Plumbing Truck ELK52J - Hilux" at bounding box center [751, 265] width 1503 height 392
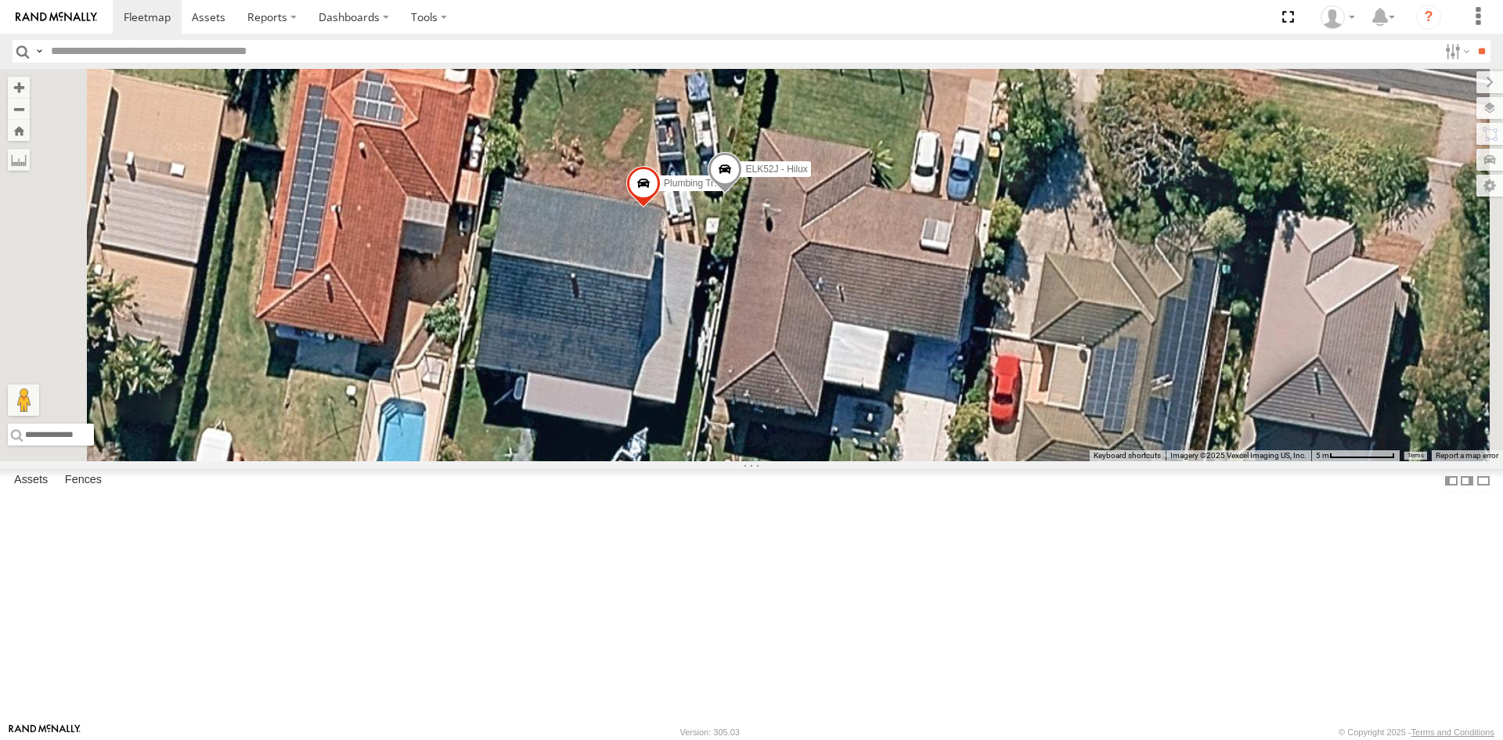
drag, startPoint x: 795, startPoint y: 621, endPoint x: 802, endPoint y: 481, distance: 139.5
click at [802, 461] on div "ECK65G - Hilux Plumbing Truck ELK52J - Hilux" at bounding box center [751, 265] width 1503 height 392
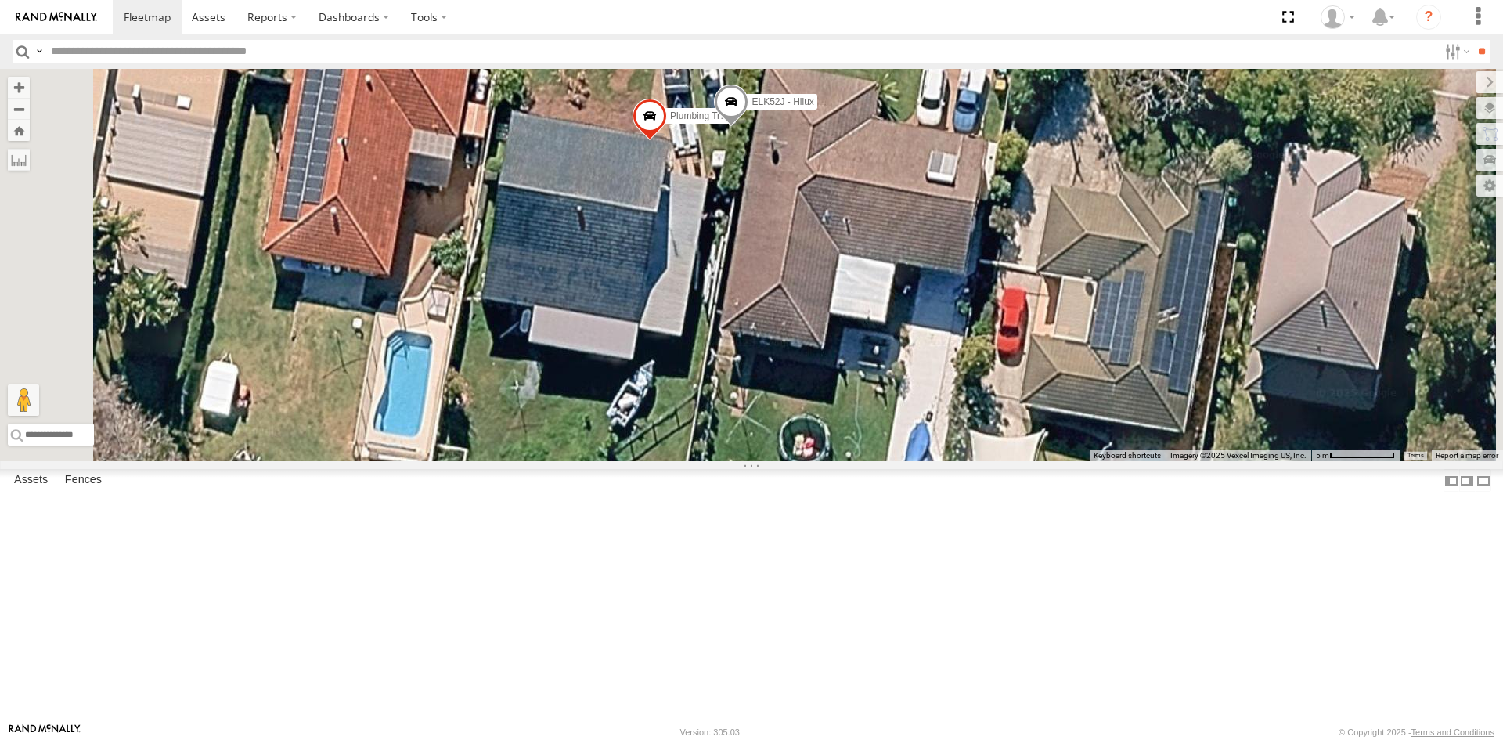
drag, startPoint x: 771, startPoint y: 532, endPoint x: 777, endPoint y: 467, distance: 65.3
click at [777, 461] on div "ECK65G - Hilux Plumbing Truck ELK52J - Hilux" at bounding box center [751, 265] width 1503 height 392
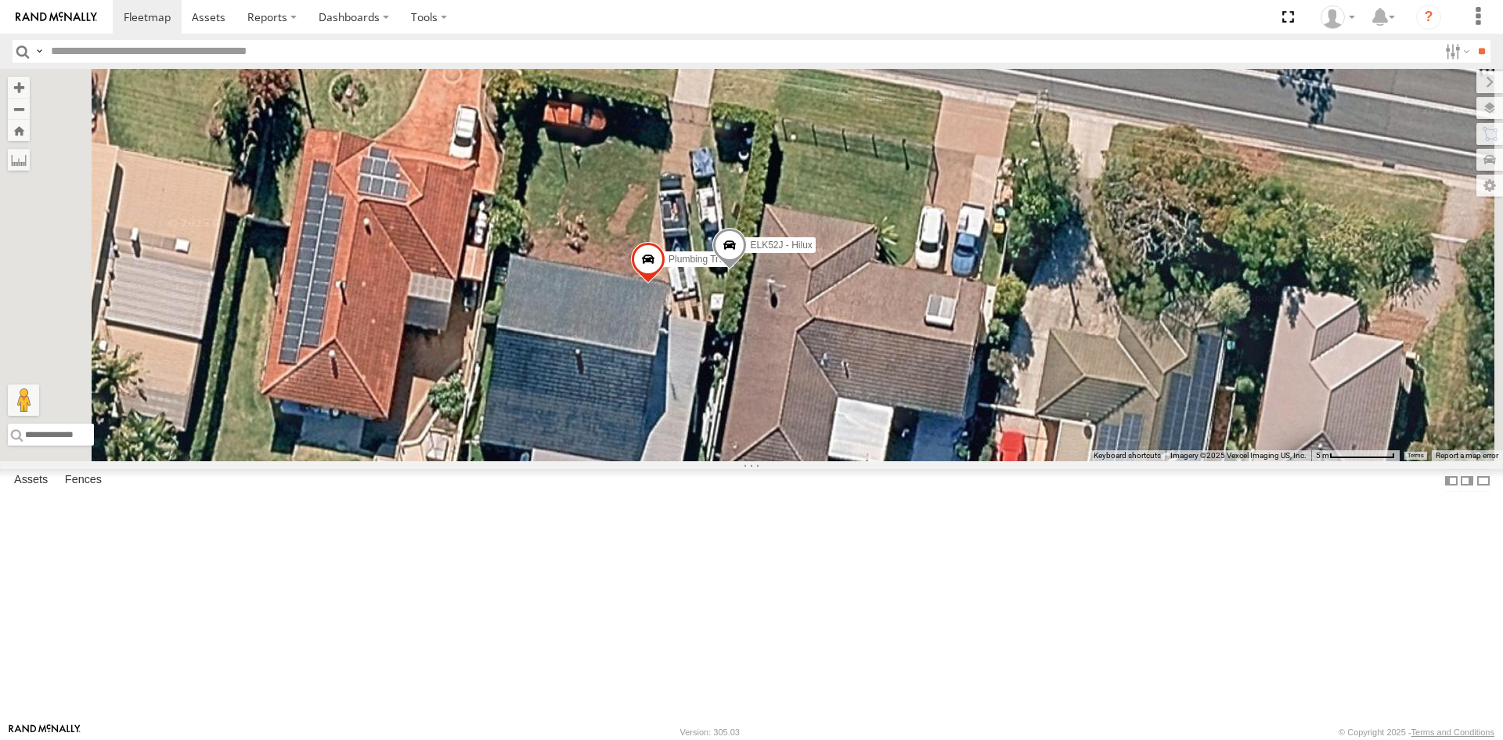
drag, startPoint x: 769, startPoint y: 387, endPoint x: 766, endPoint y: 548, distance: 160.5
click at [766, 461] on div "ECK65G - Hilux Plumbing Truck ELK52J - Hilux" at bounding box center [751, 265] width 1503 height 392
